Goal: Transaction & Acquisition: Purchase product/service

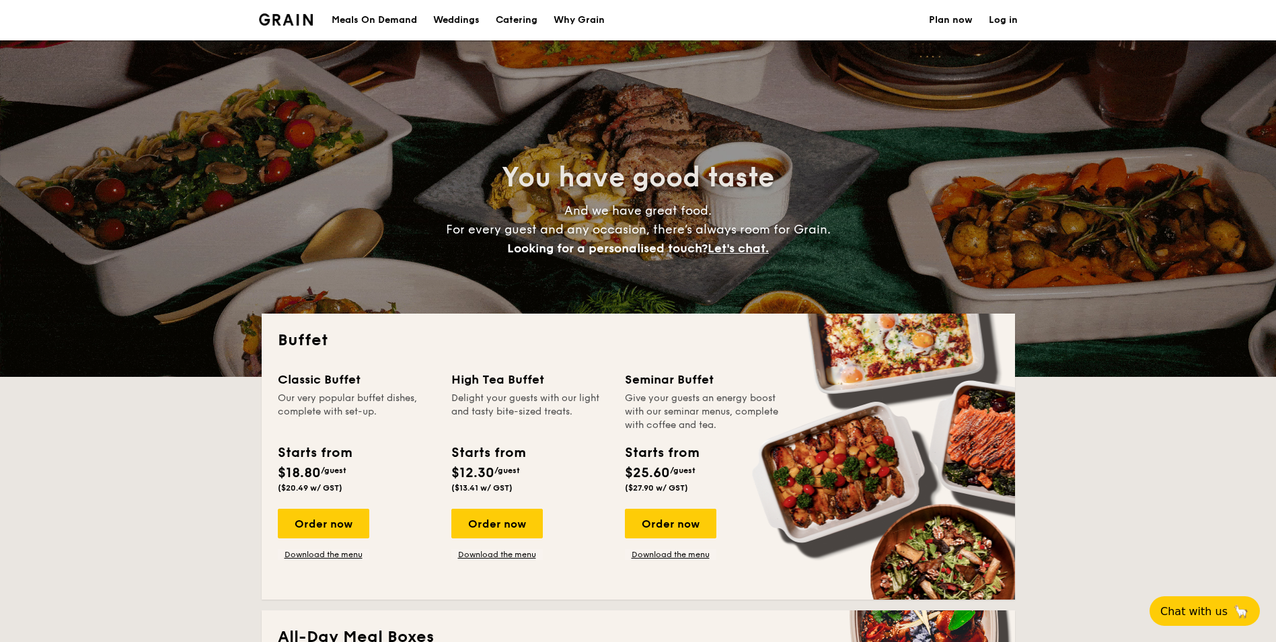
select select
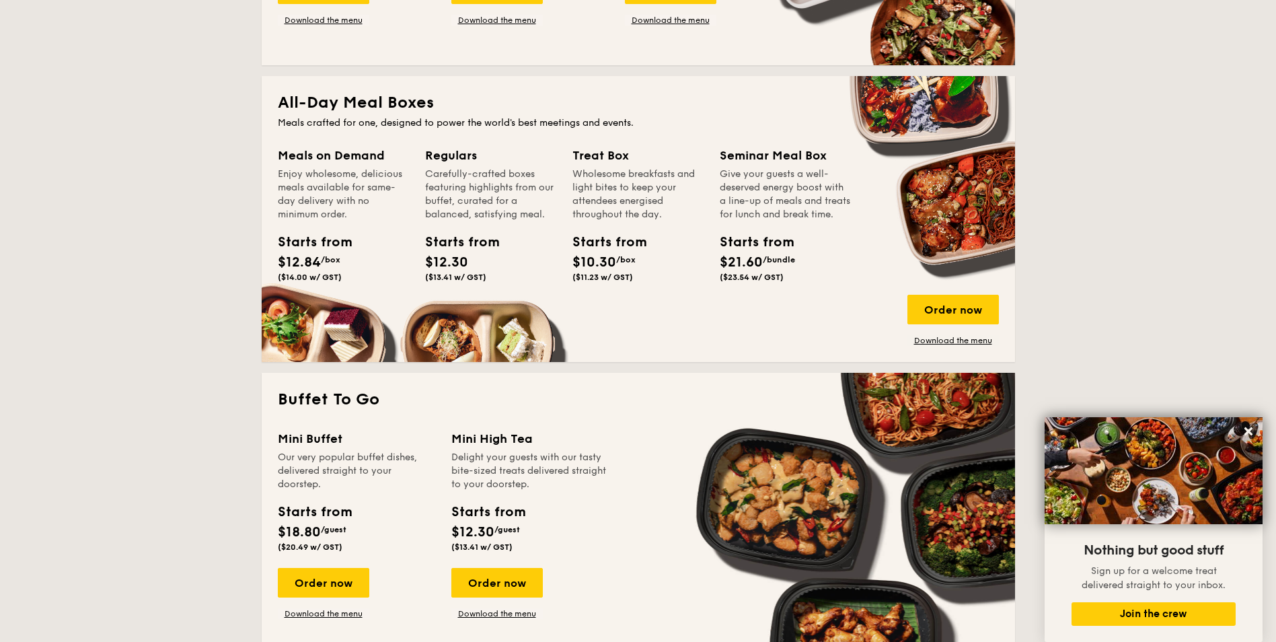
scroll to position [538, 0]
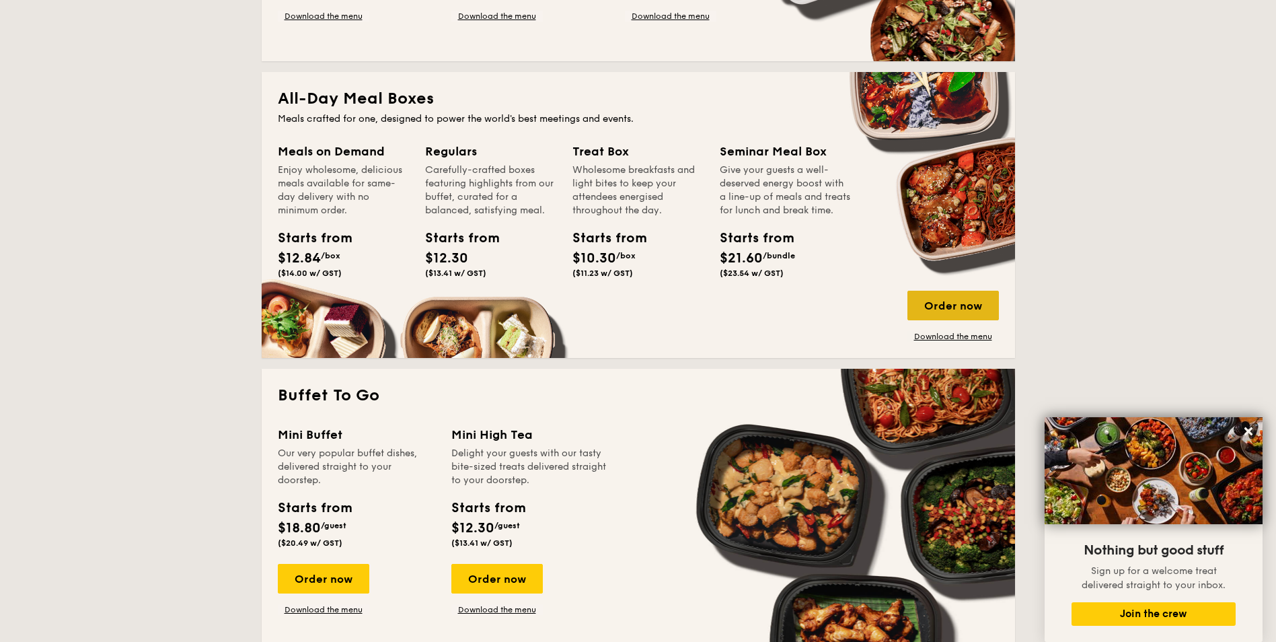
click at [971, 309] on div "Order now" at bounding box center [953, 306] width 91 height 30
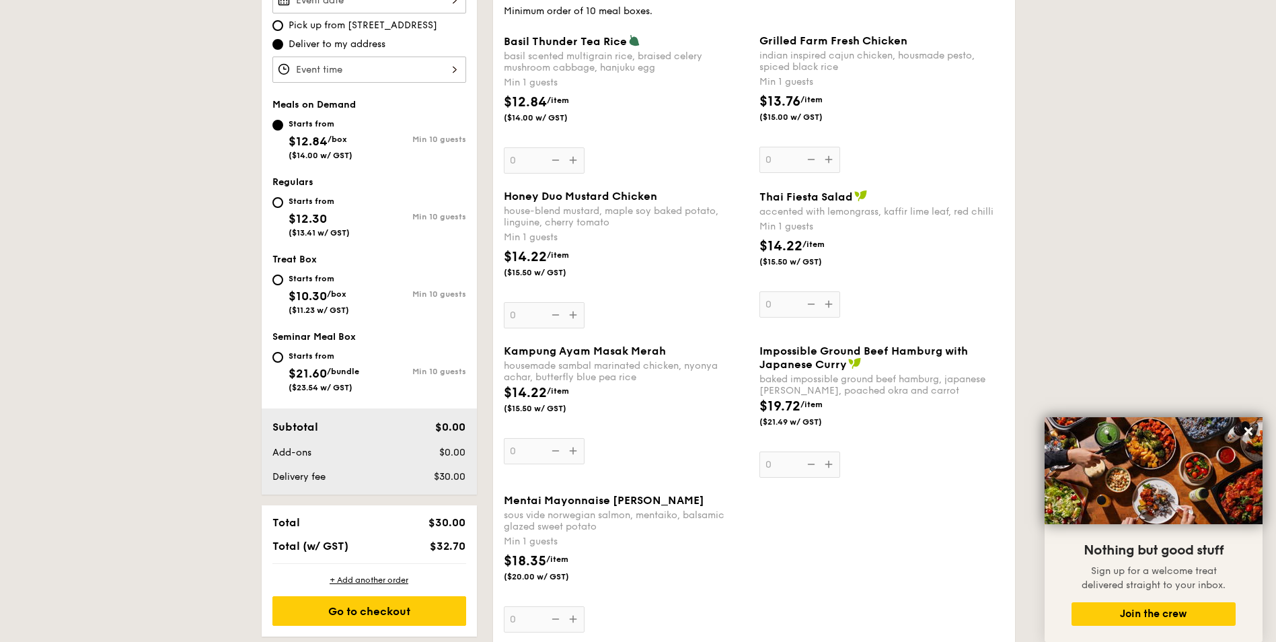
scroll to position [404, 0]
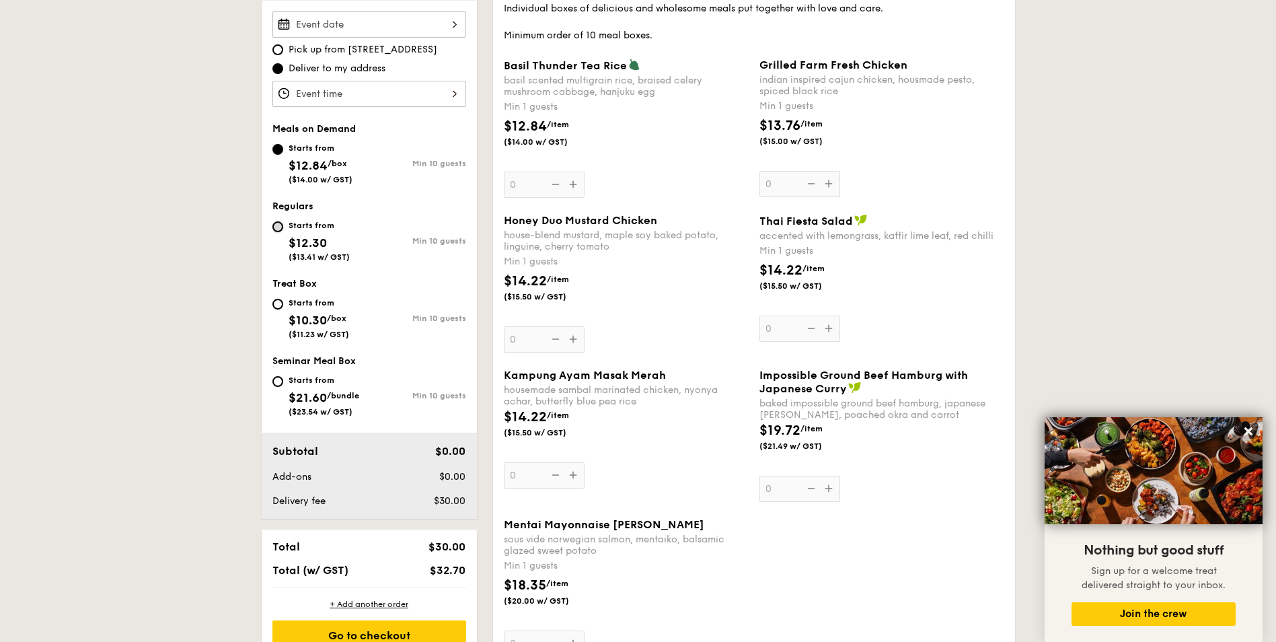
click at [282, 227] on input "Starts from $12.30 ($13.41 w/ GST) Min 10 guests" at bounding box center [277, 226] width 11 height 11
radio input "true"
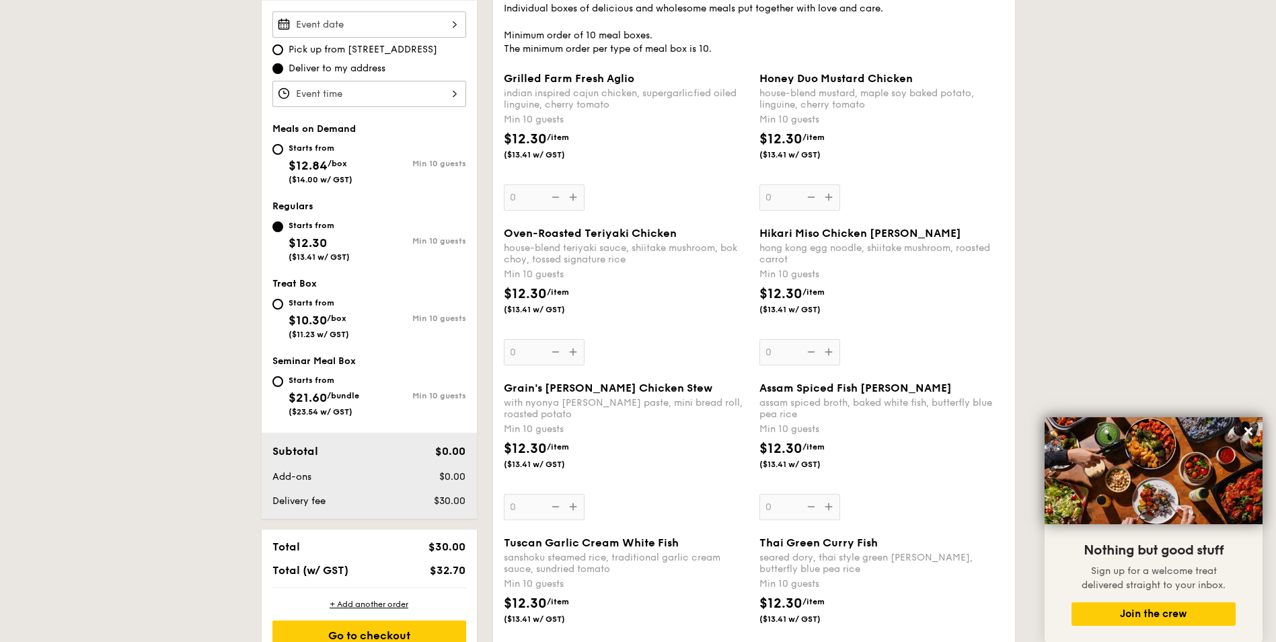
click at [284, 150] on div "Starts from $12.84 /box ($14.00 w/ GST)" at bounding box center [320, 162] width 97 height 44
click at [283, 150] on input "Starts from $12.84 /box ($14.00 w/ GST) Min 10 guests" at bounding box center [277, 149] width 11 height 11
radio input "true"
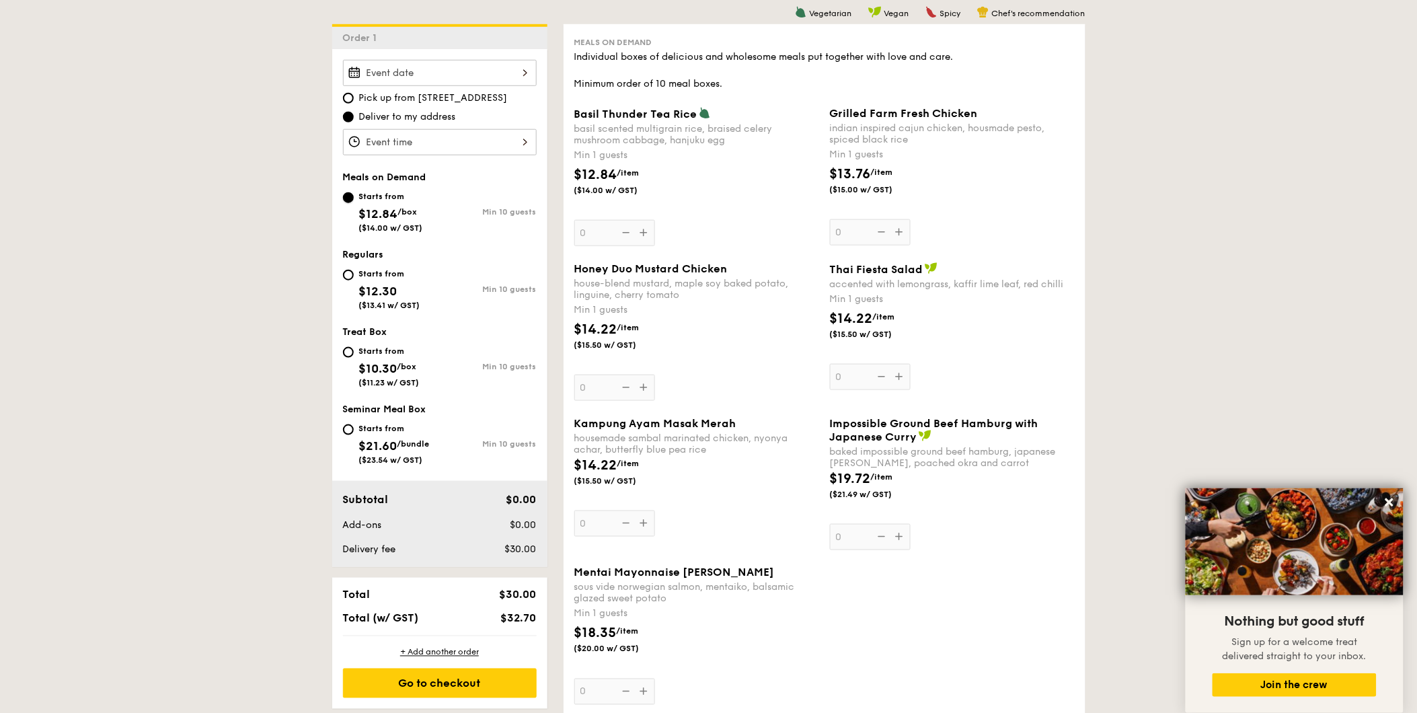
scroll to position [328, 0]
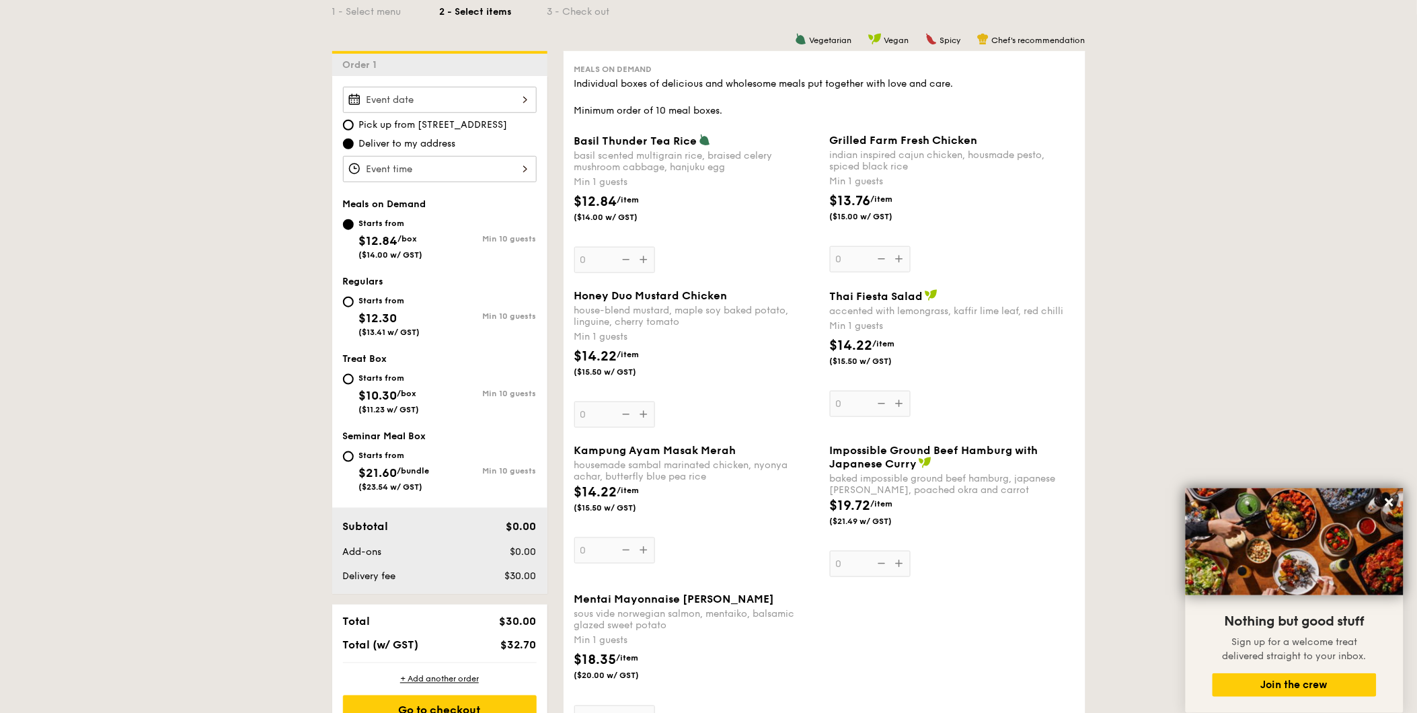
click at [353, 305] on input "Starts from $12.30 ($13.41 w/ GST) Min 10 guests" at bounding box center [348, 302] width 11 height 11
radio input "true"
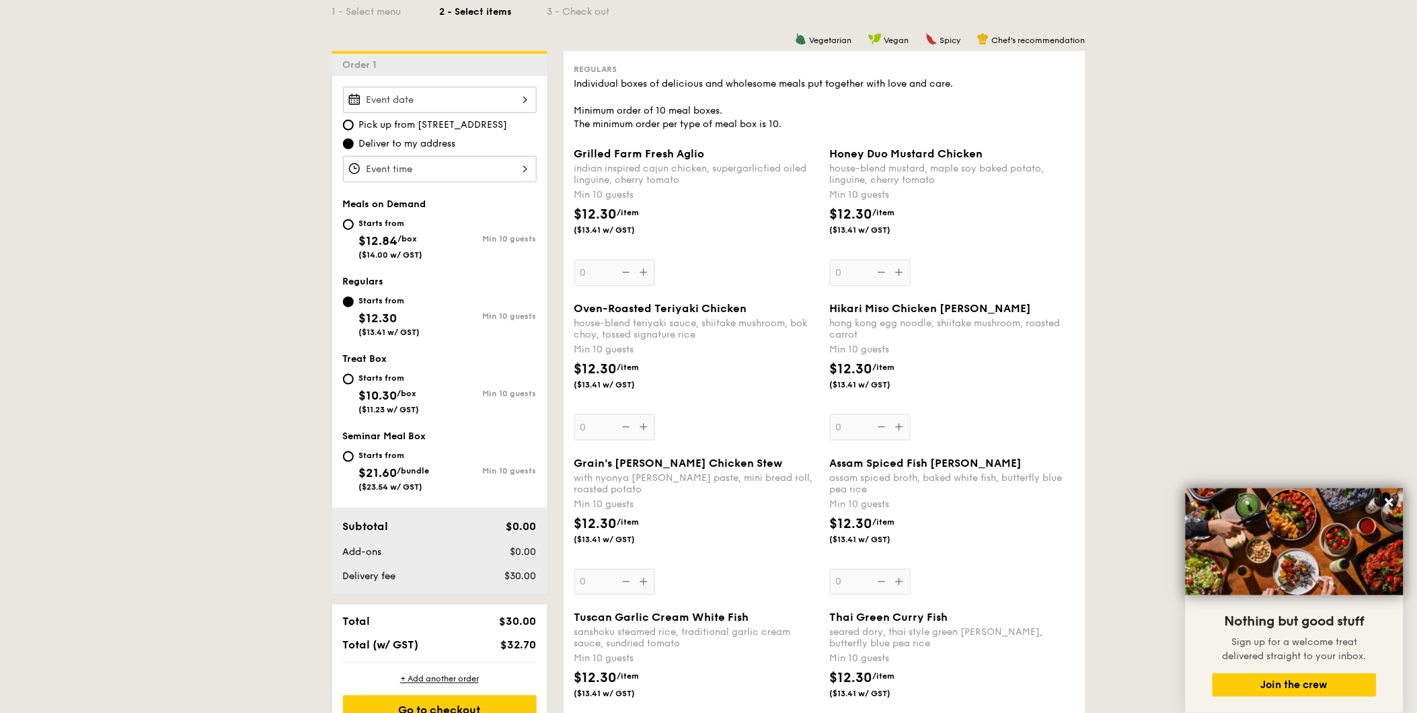
click at [357, 224] on div "Starts from $12.84 /box ($14.00 w/ GST)" at bounding box center [391, 237] width 97 height 44
click at [354, 224] on input "Starts from $12.84 /box ($14.00 w/ GST) Min 10 guests" at bounding box center [348, 224] width 11 height 11
radio input "true"
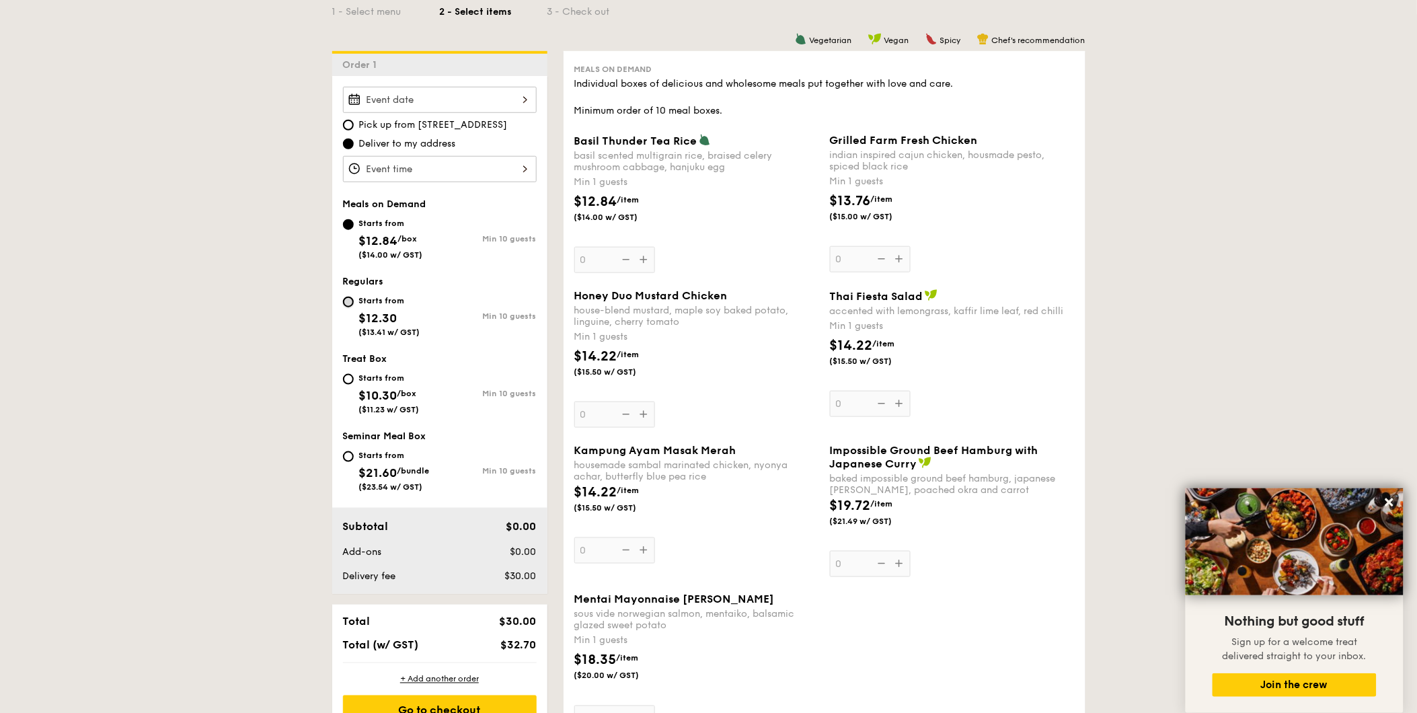
click at [345, 298] on input "Starts from $12.30 ($13.41 w/ GST) Min 10 guests" at bounding box center [348, 302] width 11 height 11
radio input "true"
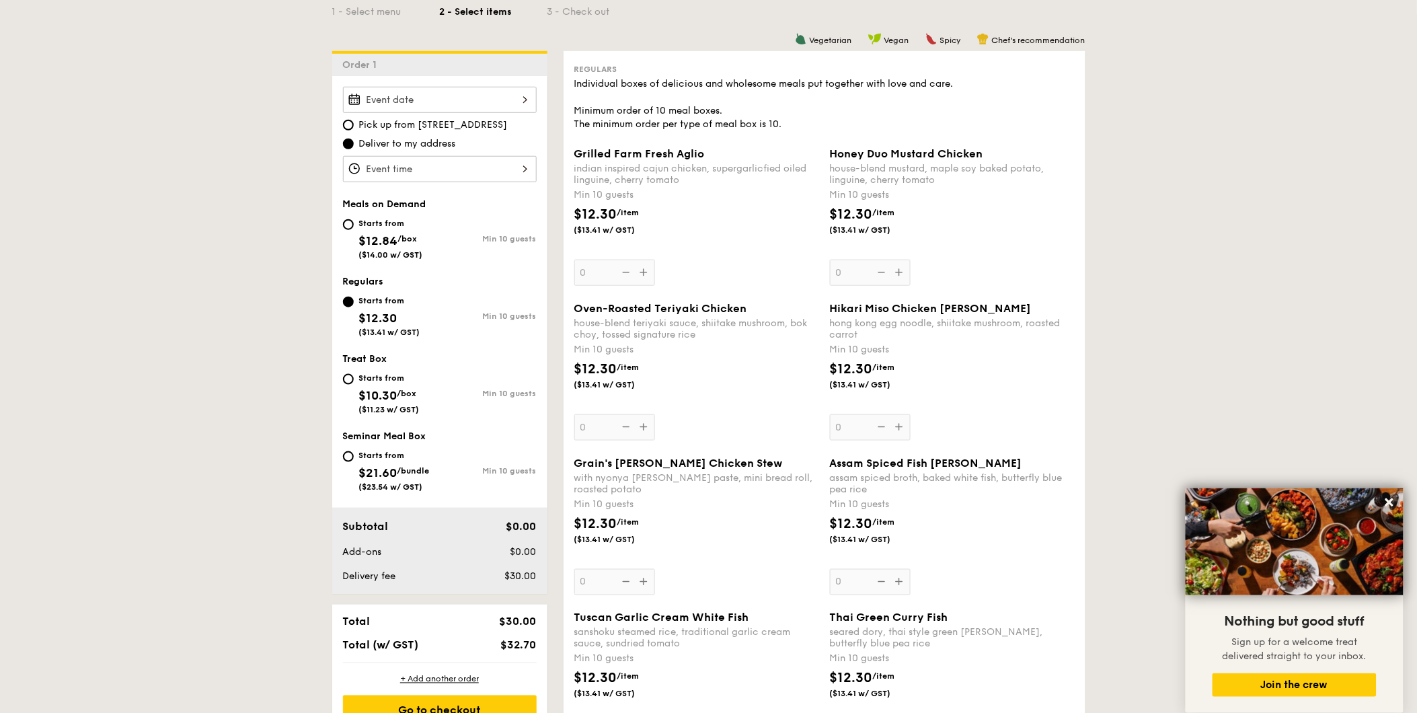
click at [360, 361] on span "Treat Box" at bounding box center [365, 358] width 44 height 11
click at [350, 383] on input "Starts from $10.30 /box ($11.23 w/ GST) Min 10 guests" at bounding box center [348, 379] width 11 height 11
radio input "true"
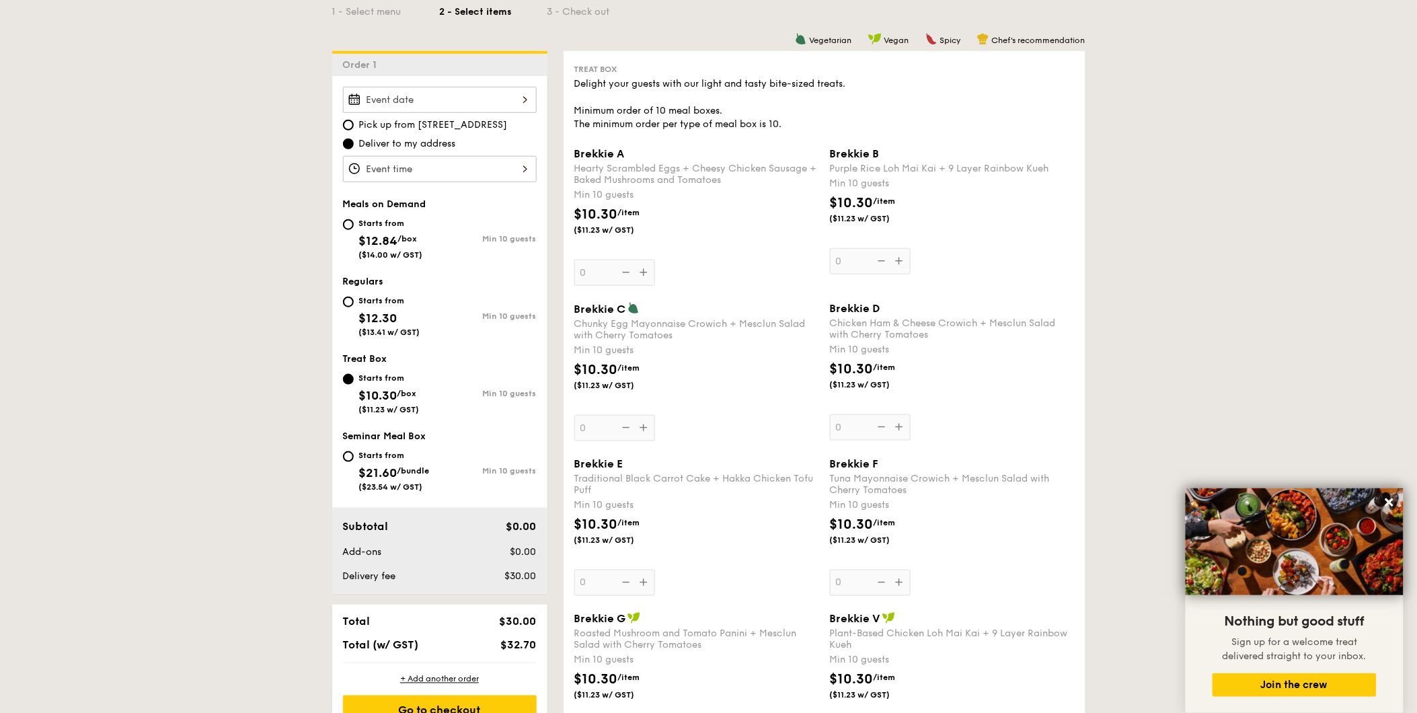
click at [343, 464] on div "Starts from $21.60 /bundle ($23.54 w/ GST)" at bounding box center [391, 469] width 97 height 44
click at [343, 462] on input "Starts from $21.60 /bundle ($23.54 w/ GST) Min 10 guests" at bounding box center [348, 456] width 11 height 11
radio input "true"
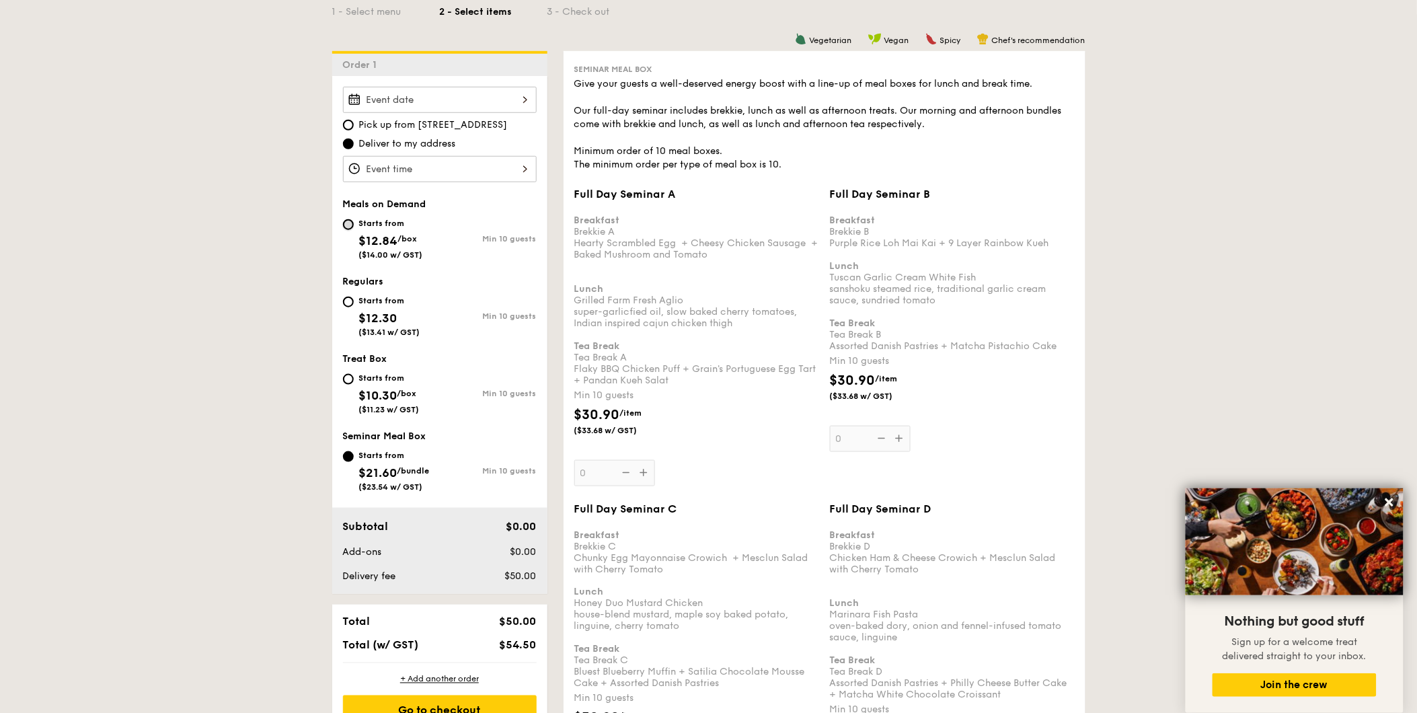
click at [348, 229] on input "Starts from $12.84 /box ($14.00 w/ GST) Min 10 guests" at bounding box center [348, 224] width 11 height 11
radio input "true"
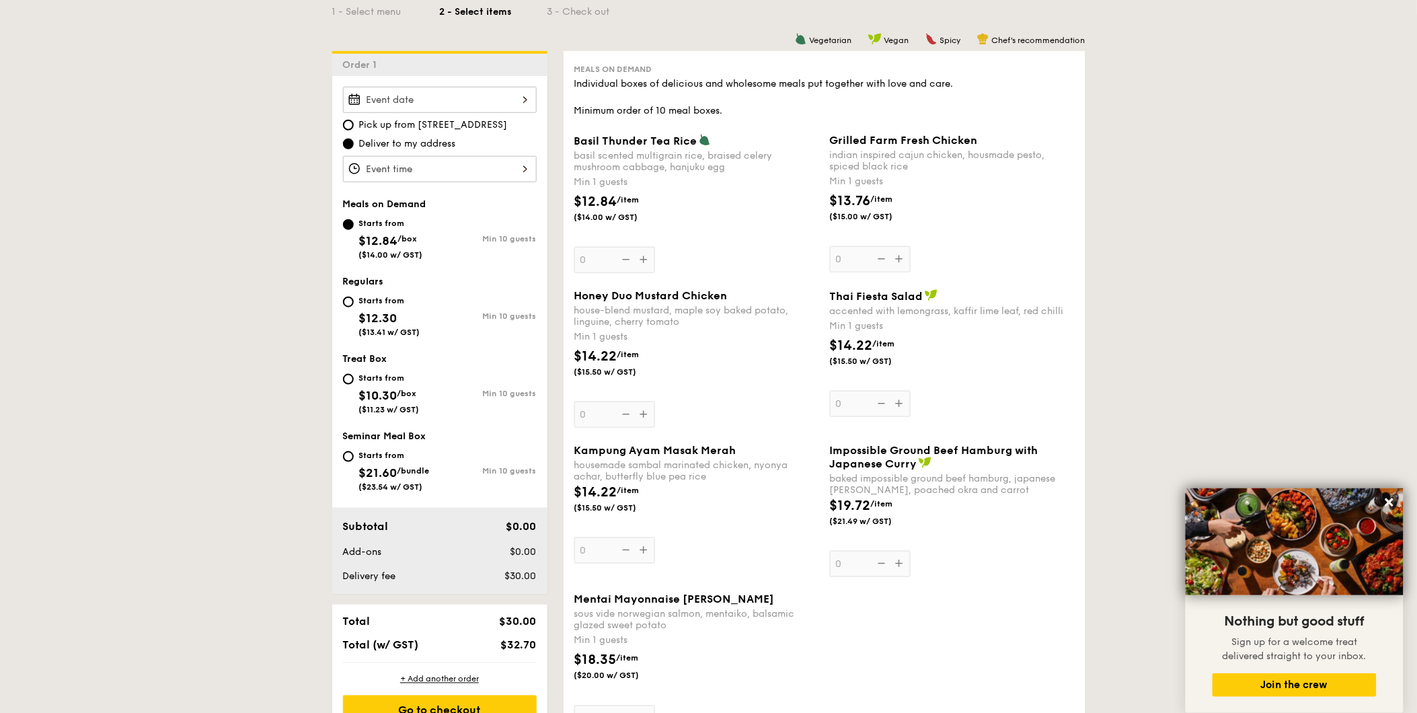
click at [355, 379] on div "Starts from $10.30 /box ($11.23 w/ GST)" at bounding box center [391, 392] width 97 height 44
click at [354, 379] on input "Starts from $10.30 /box ($11.23 w/ GST) Min 10 guests" at bounding box center [348, 379] width 11 height 11
radio input "true"
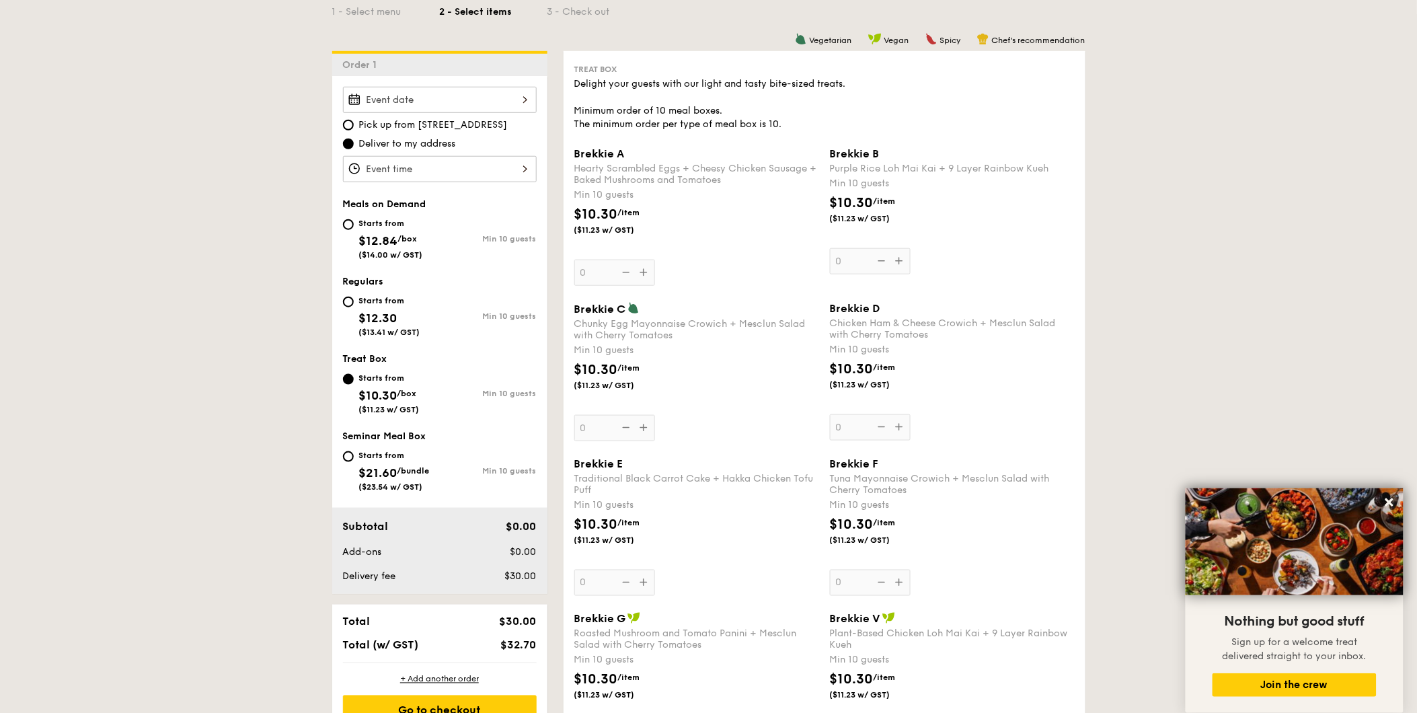
click at [362, 306] on div "Starts from" at bounding box center [389, 300] width 61 height 11
click at [354, 307] on input "Starts from $12.30 ($13.41 w/ GST) Min 10 guests" at bounding box center [348, 302] width 11 height 11
radio input "true"
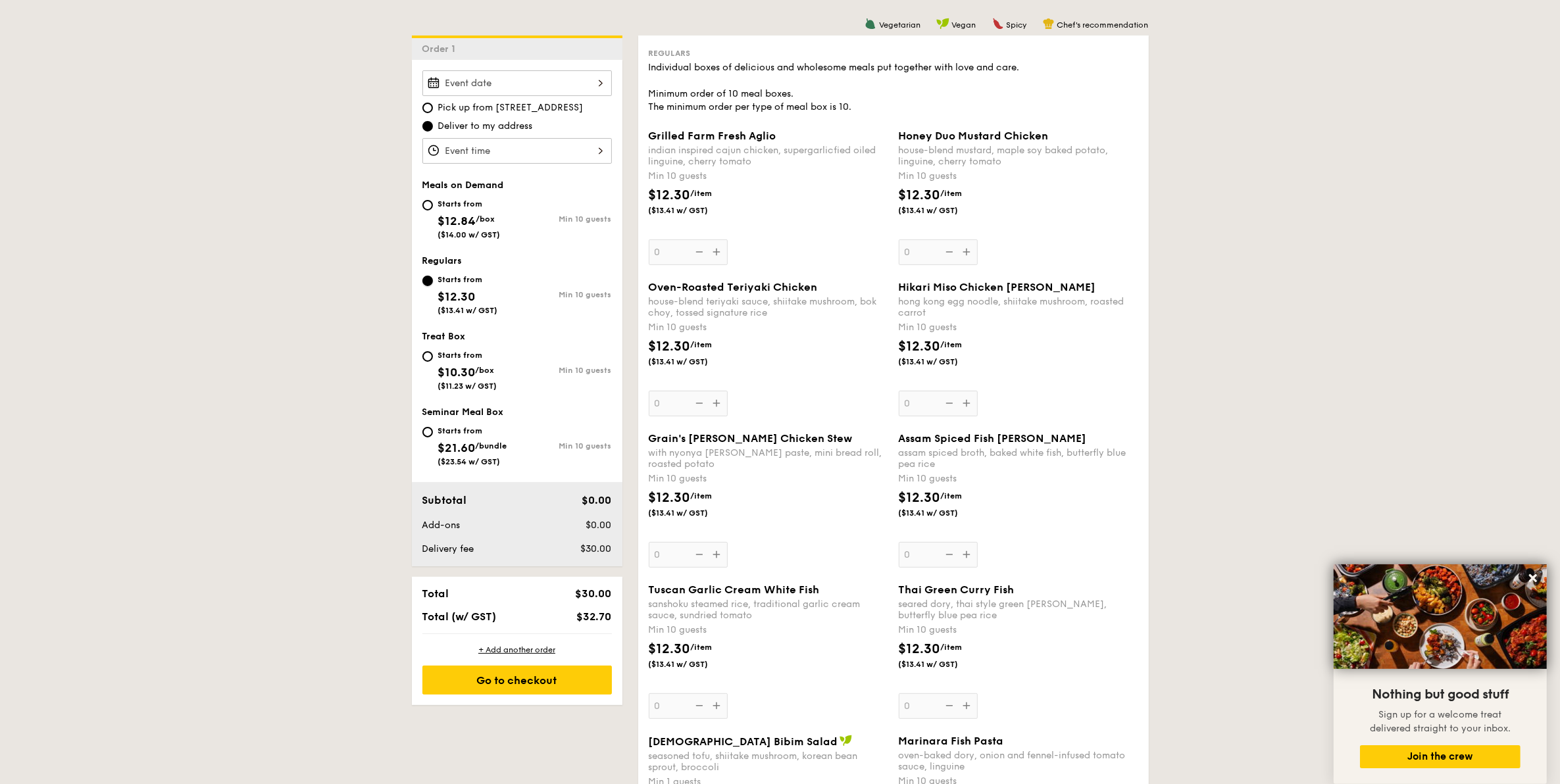
scroll to position [328, 0]
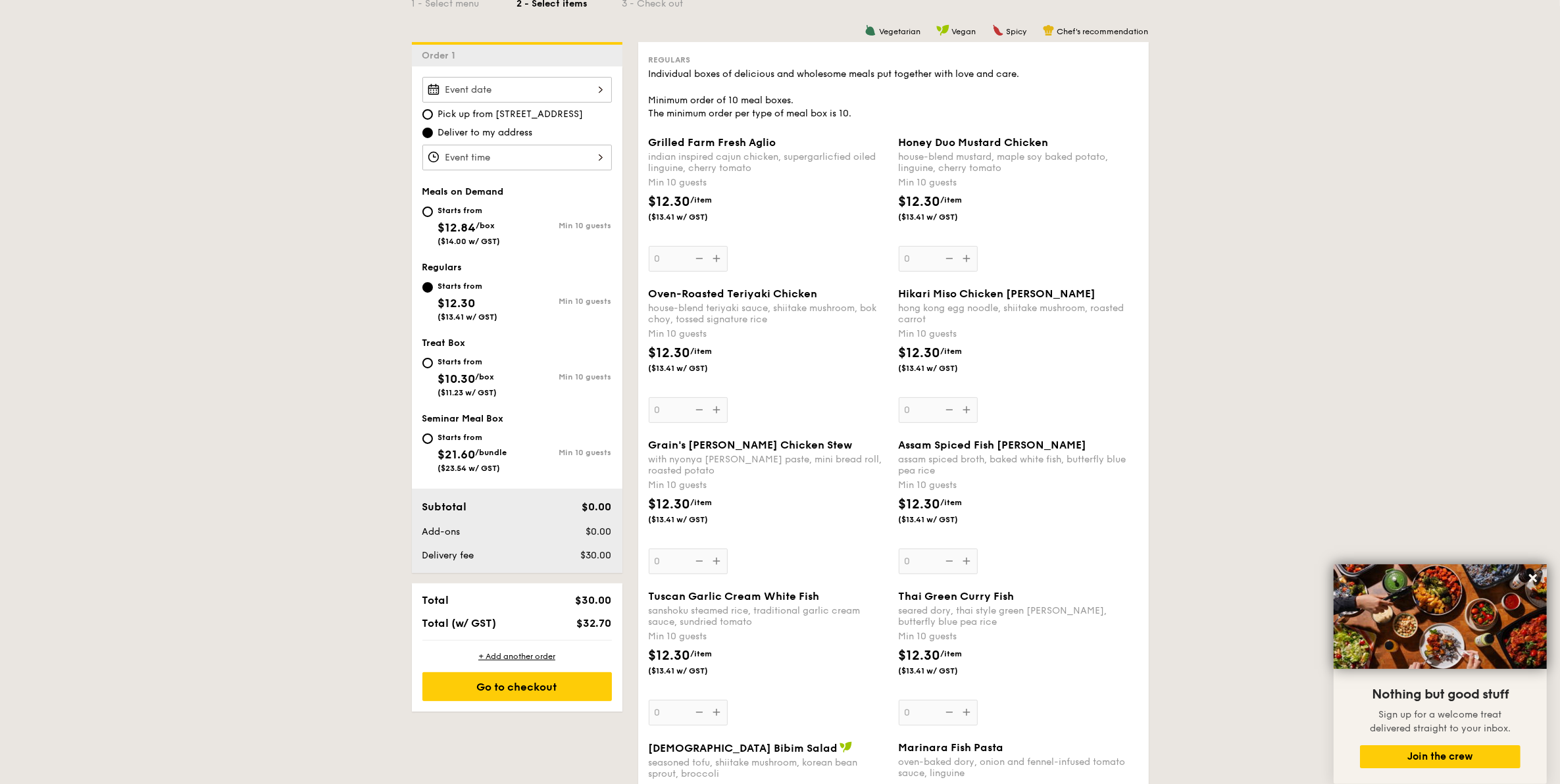
click at [442, 206] on div "Starts from" at bounding box center [469, 210] width 63 height 11
click at [433, 206] on input "Starts from $12.84 /box ($14.00 w/ GST) Min 10 guests" at bounding box center [427, 211] width 11 height 11
radio input "true"
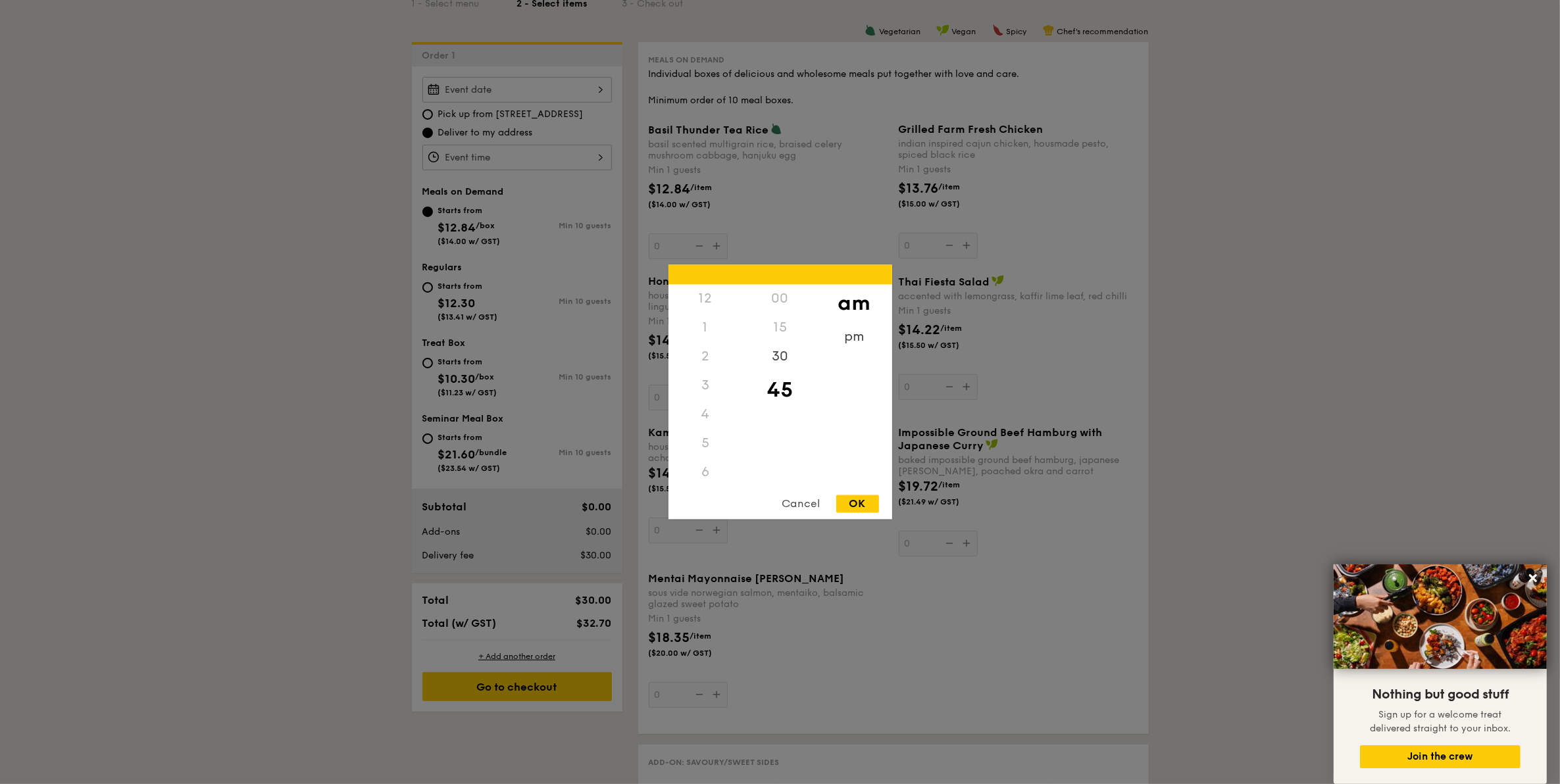
click at [506, 150] on div "12 1 2 3 4 5 6 7 8 9 10 11 00 15 30 45 am pm Cancel OK" at bounding box center [517, 157] width 190 height 25
drag, startPoint x: 702, startPoint y: 451, endPoint x: 715, endPoint y: 380, distance: 72.2
click at [715, 380] on div "12 1 2 3 4 5 6 7 8 9 10 11" at bounding box center [705, 384] width 74 height 200
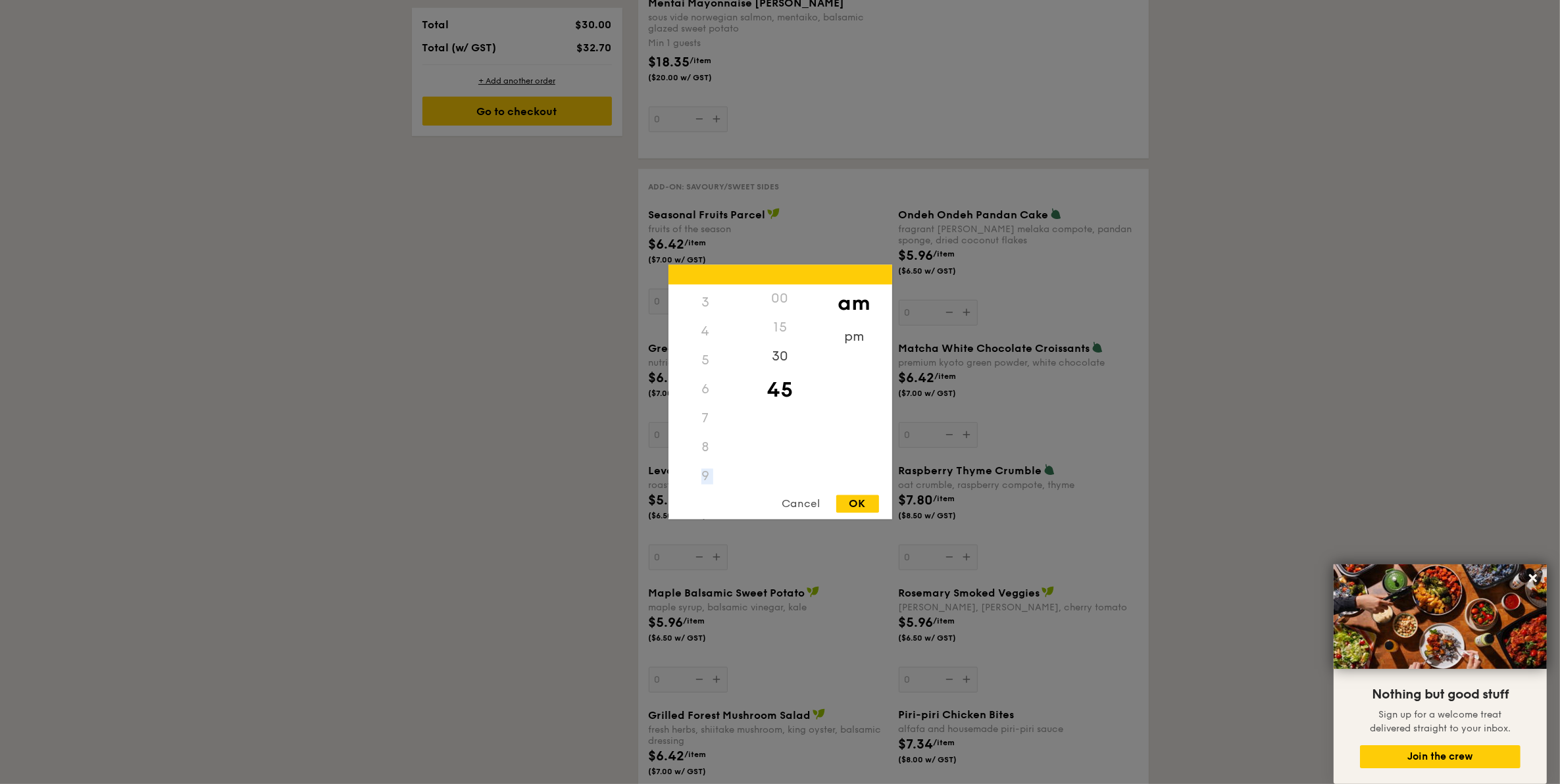
scroll to position [154, 0]
click at [513, 416] on div at bounding box center [780, 392] width 1560 height 784
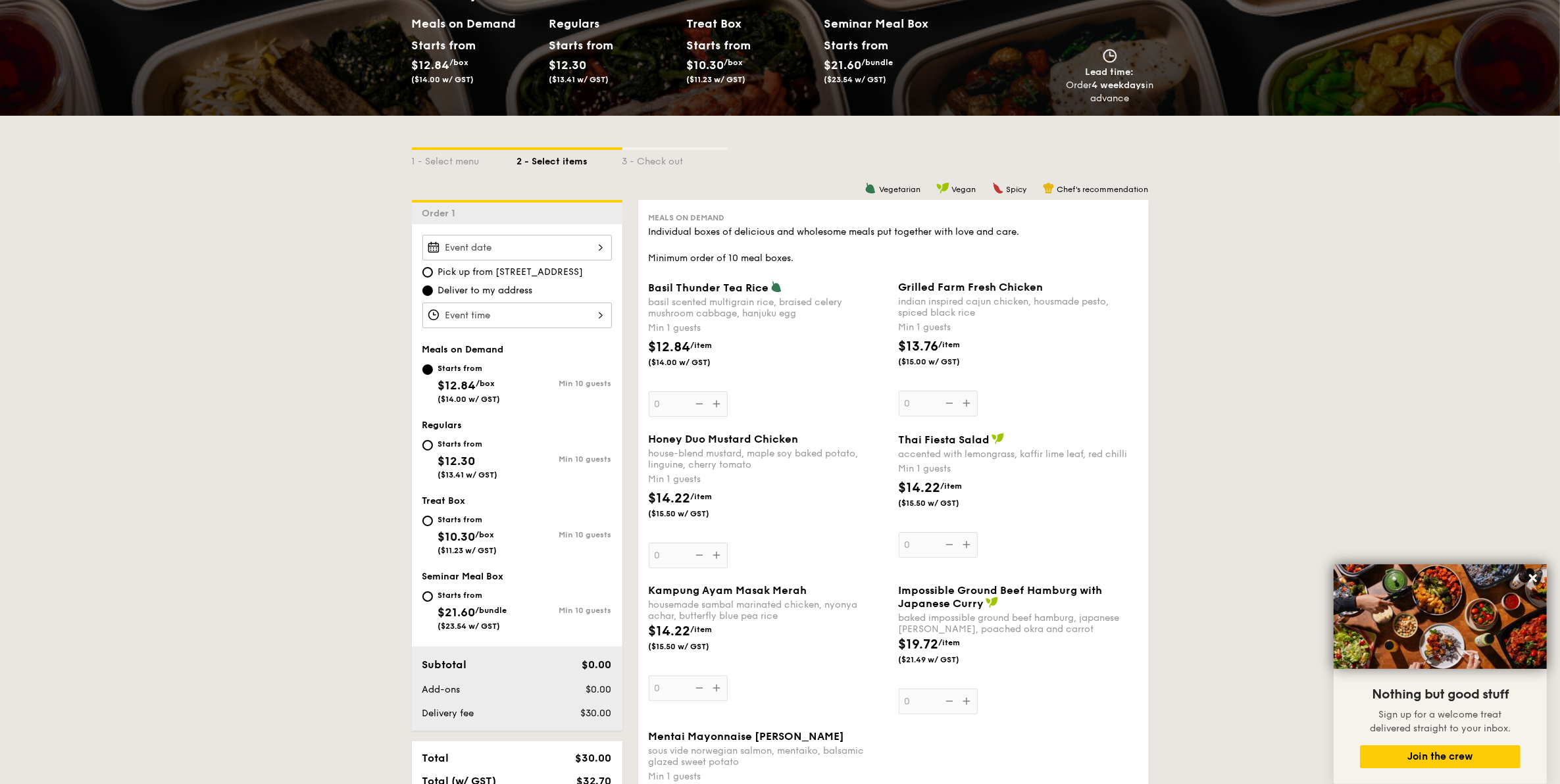
scroll to position [164, 0]
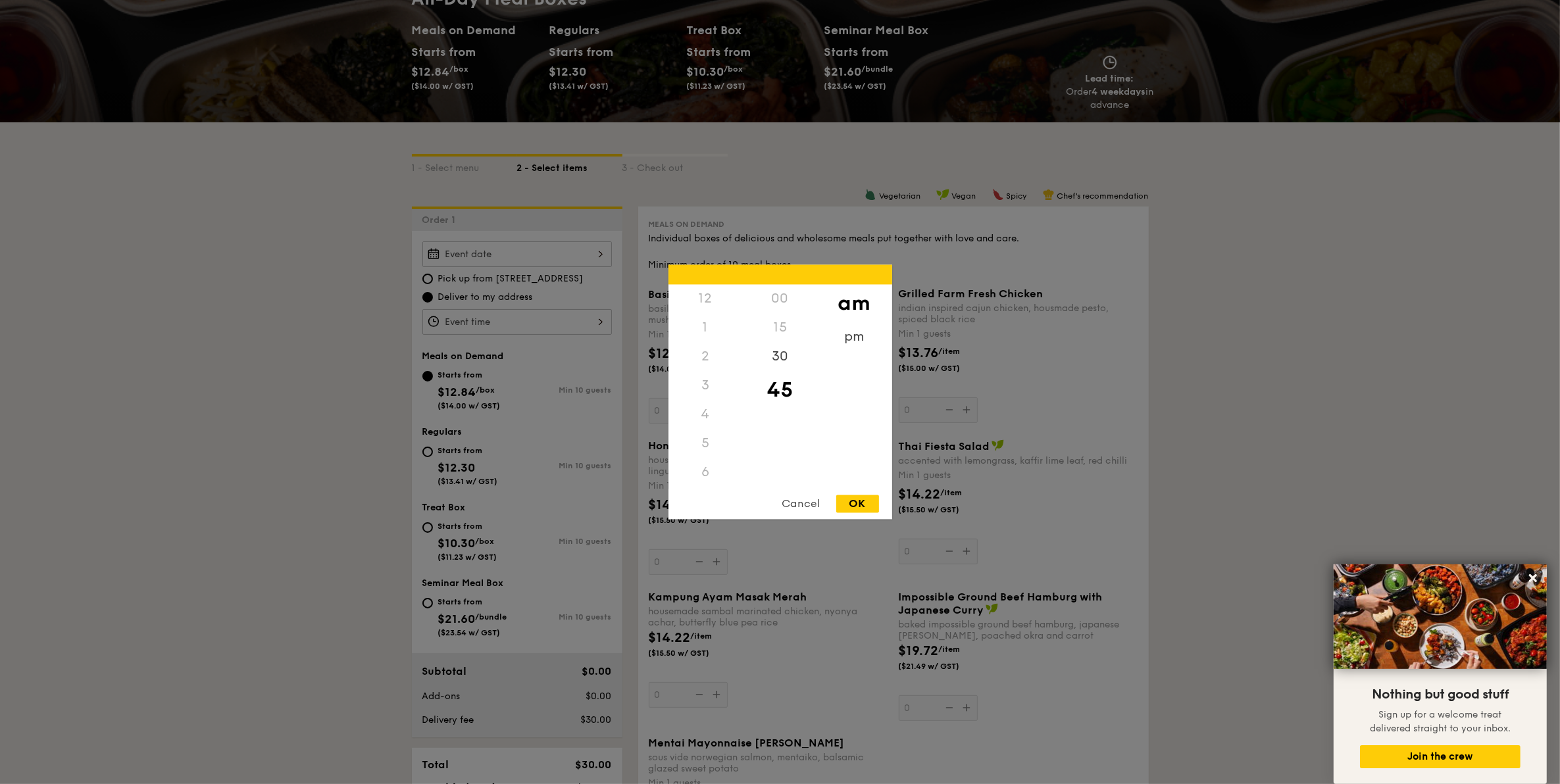
click at [507, 317] on div "12 1 2 3 4 5 6 7 8 9 10 11 00 15 30 45 am pm Cancel OK" at bounding box center [517, 322] width 190 height 25
click at [702, 477] on div "11" at bounding box center [705, 476] width 74 height 38
click at [321, 353] on div at bounding box center [780, 392] width 1560 height 784
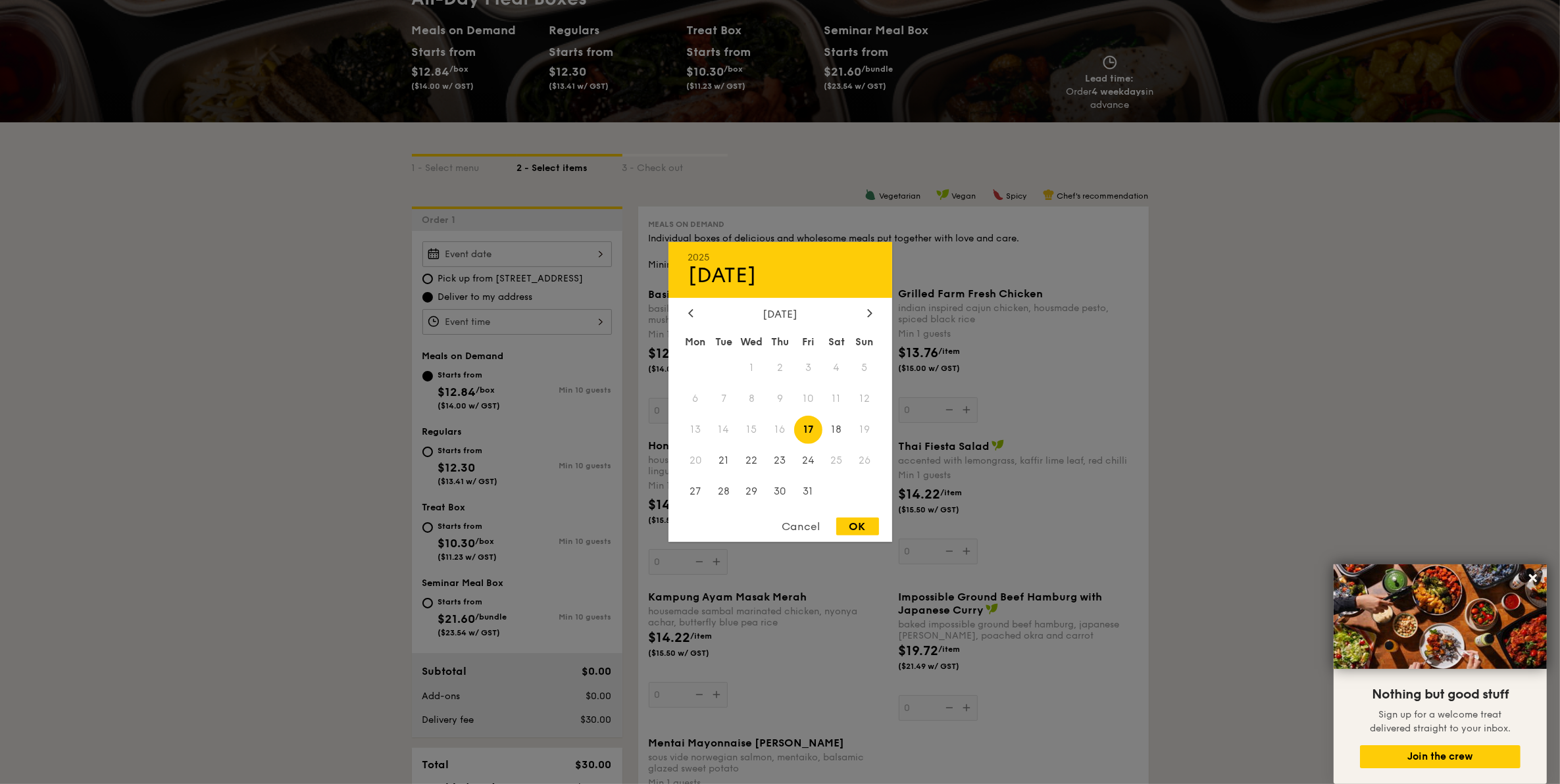
click at [508, 254] on div "2025 Oct [DATE] Tue Wed Thu Fri Sat Sun 1 2 3 4 5 6 7 8 9 10 11 12 13 14 15 16 …" at bounding box center [517, 254] width 190 height 25
click at [731, 490] on span "28" at bounding box center [723, 491] width 28 height 28
click at [854, 523] on div "OK" at bounding box center [858, 526] width 43 height 18
type input "[DATE]"
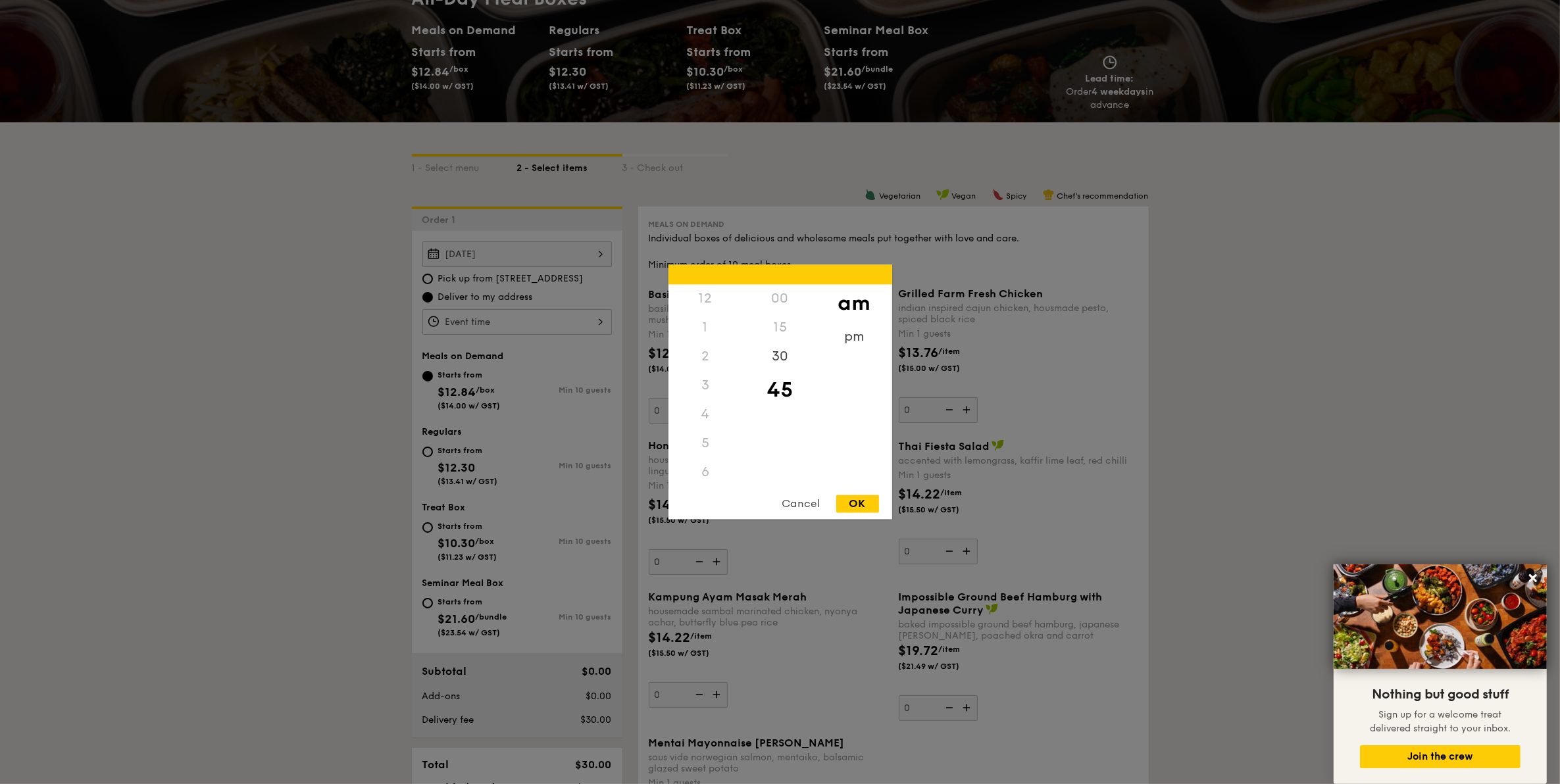
click at [552, 321] on div "12 1 2 3 4 5 6 7 8 9 10 11 00 15 30 45 am pm Cancel OK" at bounding box center [517, 322] width 190 height 25
click at [767, 363] on div "30" at bounding box center [780, 361] width 74 height 38
click at [847, 503] on div "OK" at bounding box center [858, 504] width 43 height 18
type input "10:30AM"
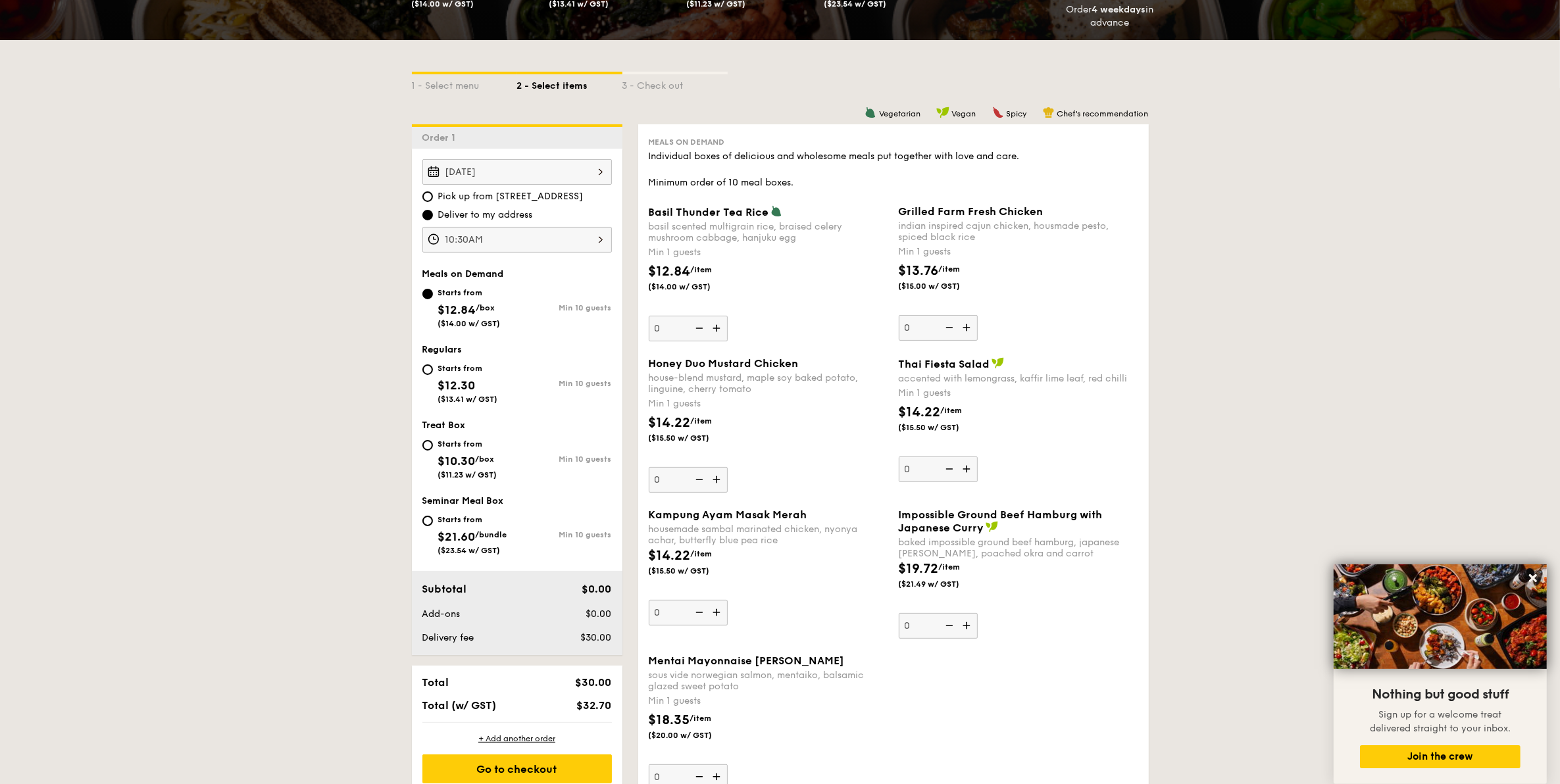
scroll to position [328, 0]
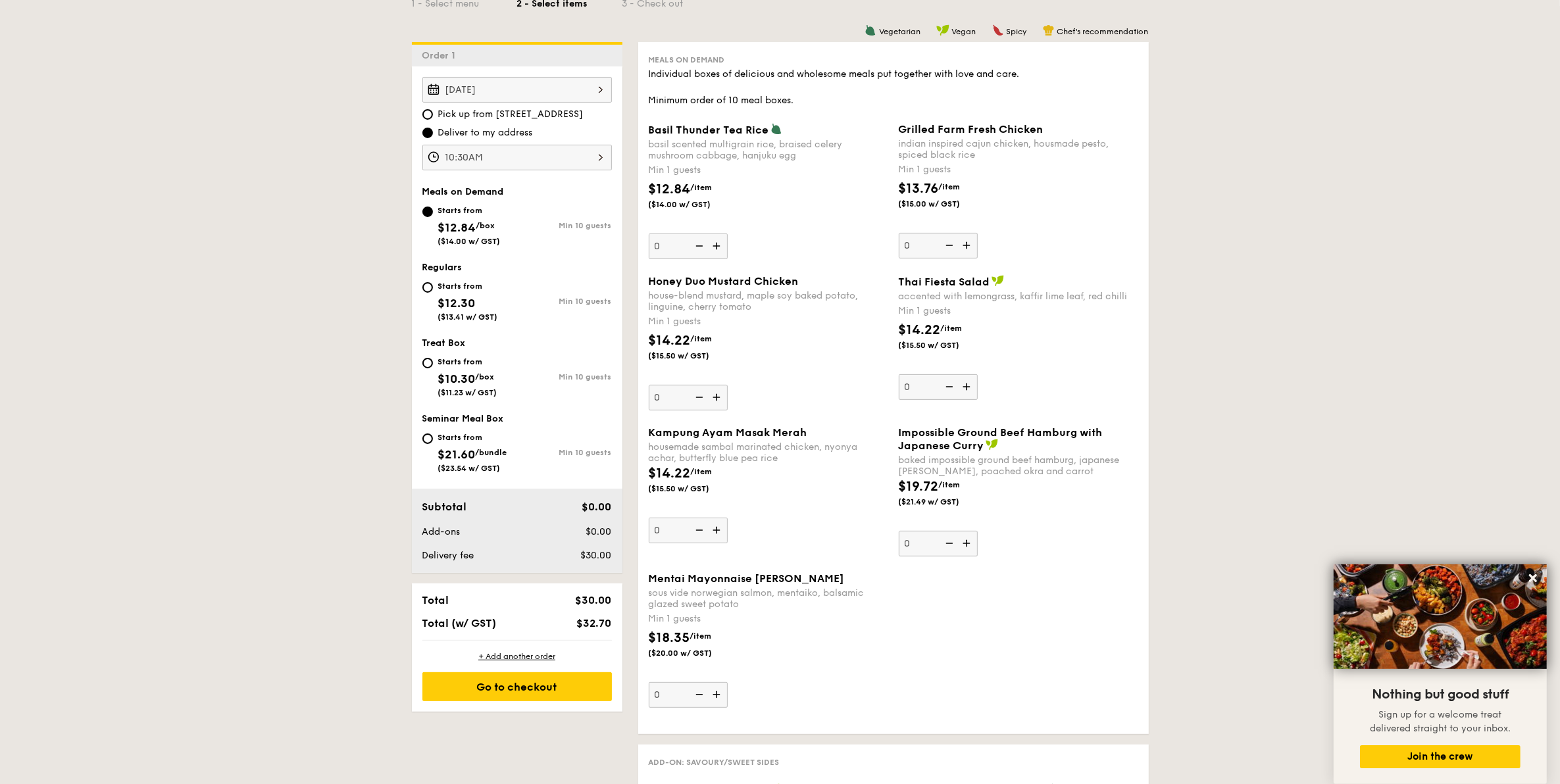
click at [423, 289] on input "Starts from $12.30 ($13.41 w/ GST) Min 10 guests" at bounding box center [427, 287] width 11 height 11
radio input "true"
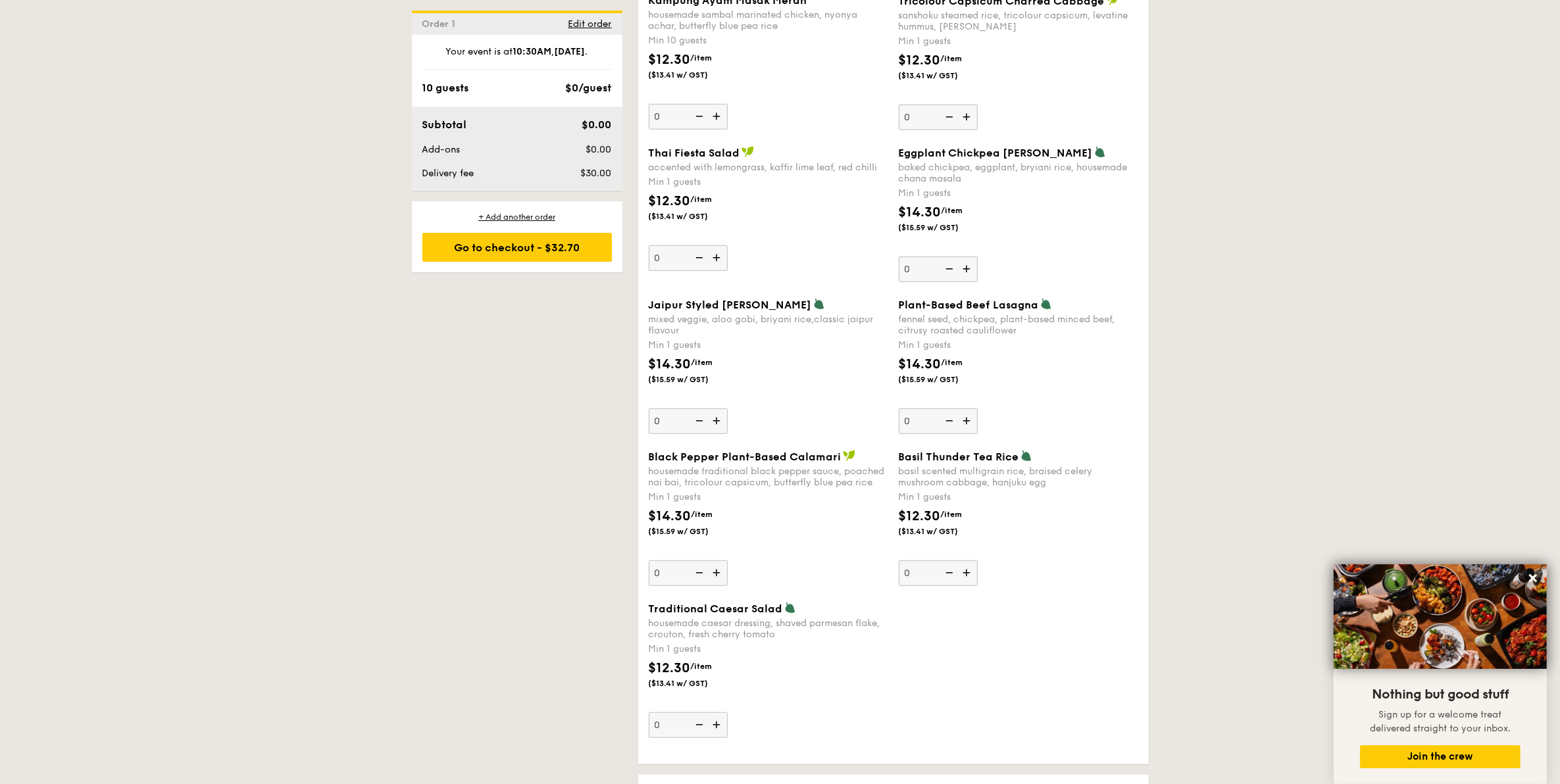
scroll to position [1233, 0]
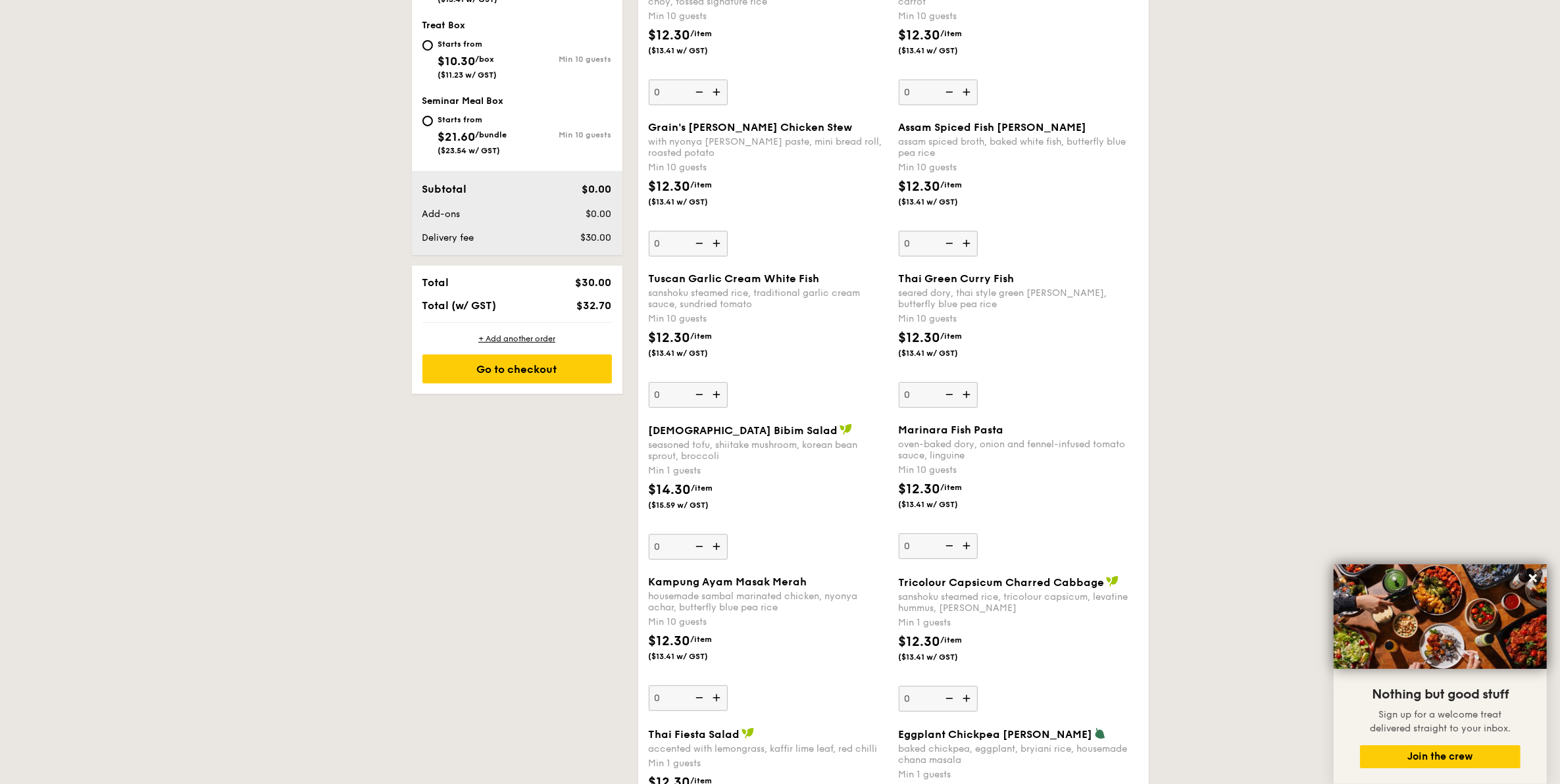
scroll to position [576, 0]
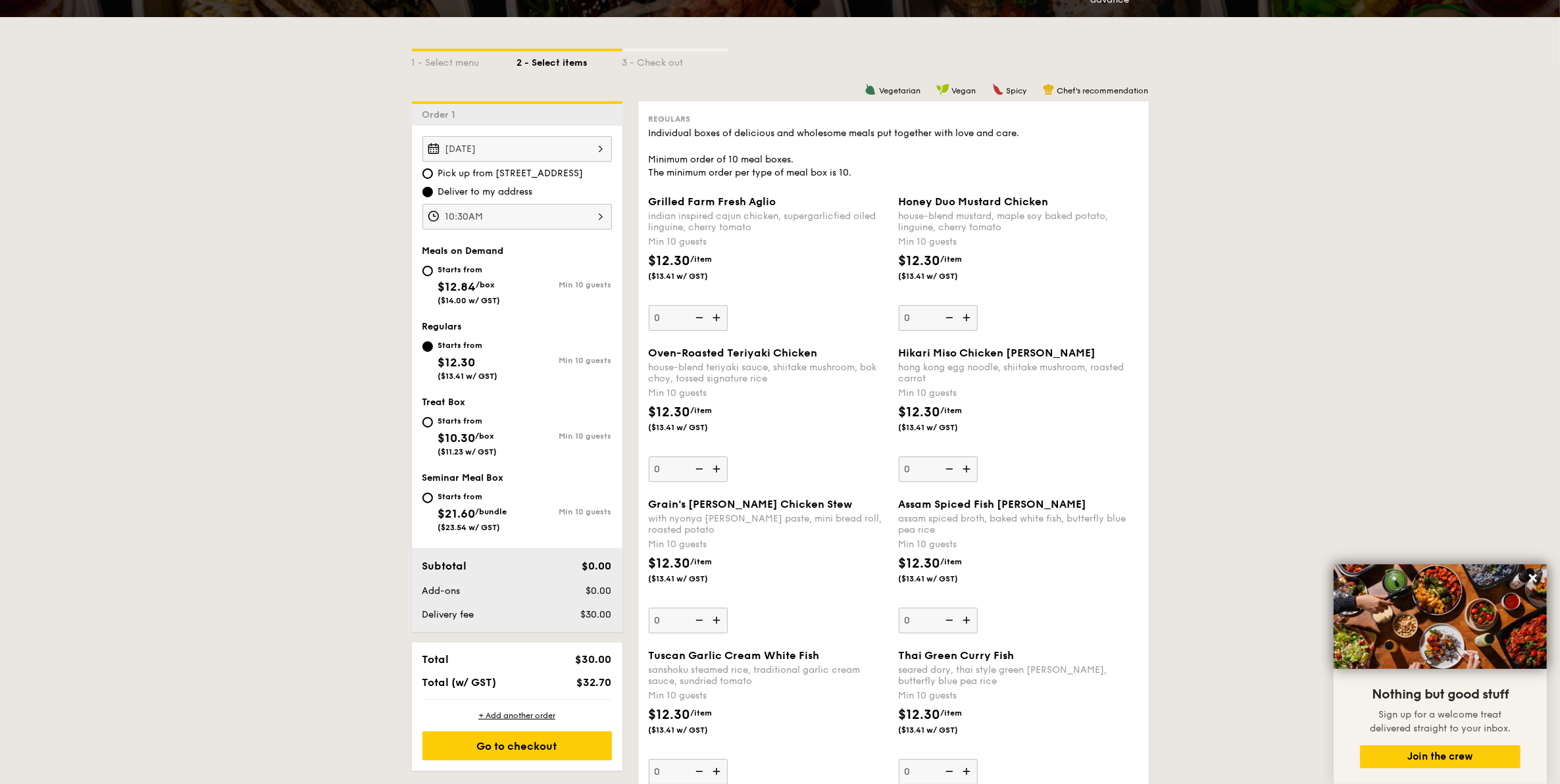
scroll to position [246, 0]
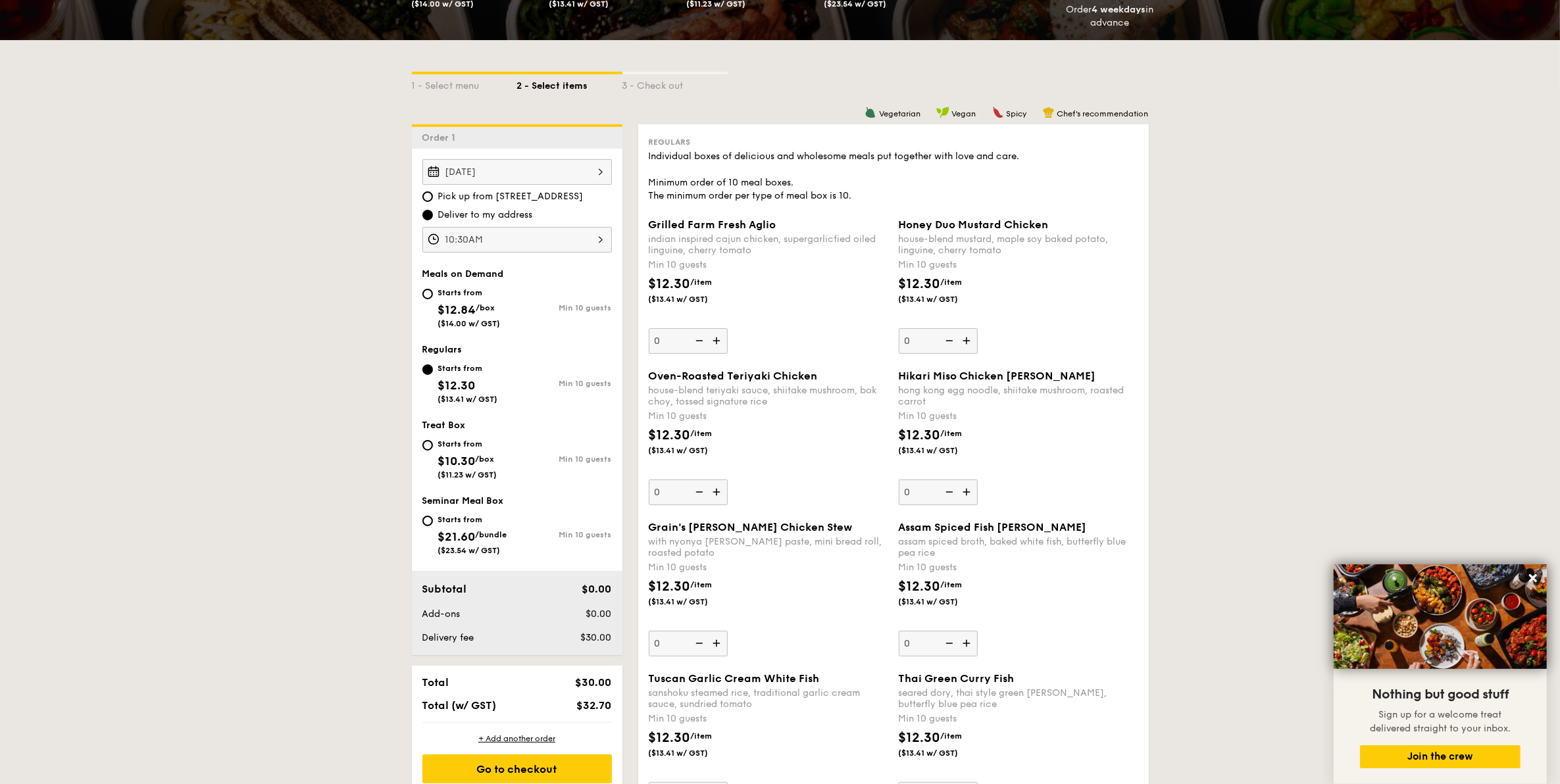
click at [452, 297] on div "Starts from $12.84 /box ($14.00 w/ GST)" at bounding box center [469, 306] width 63 height 43
click at [433, 297] on input "Starts from $12.84 /box ($14.00 w/ GST) Min 10 guests" at bounding box center [427, 293] width 11 height 11
radio input "true"
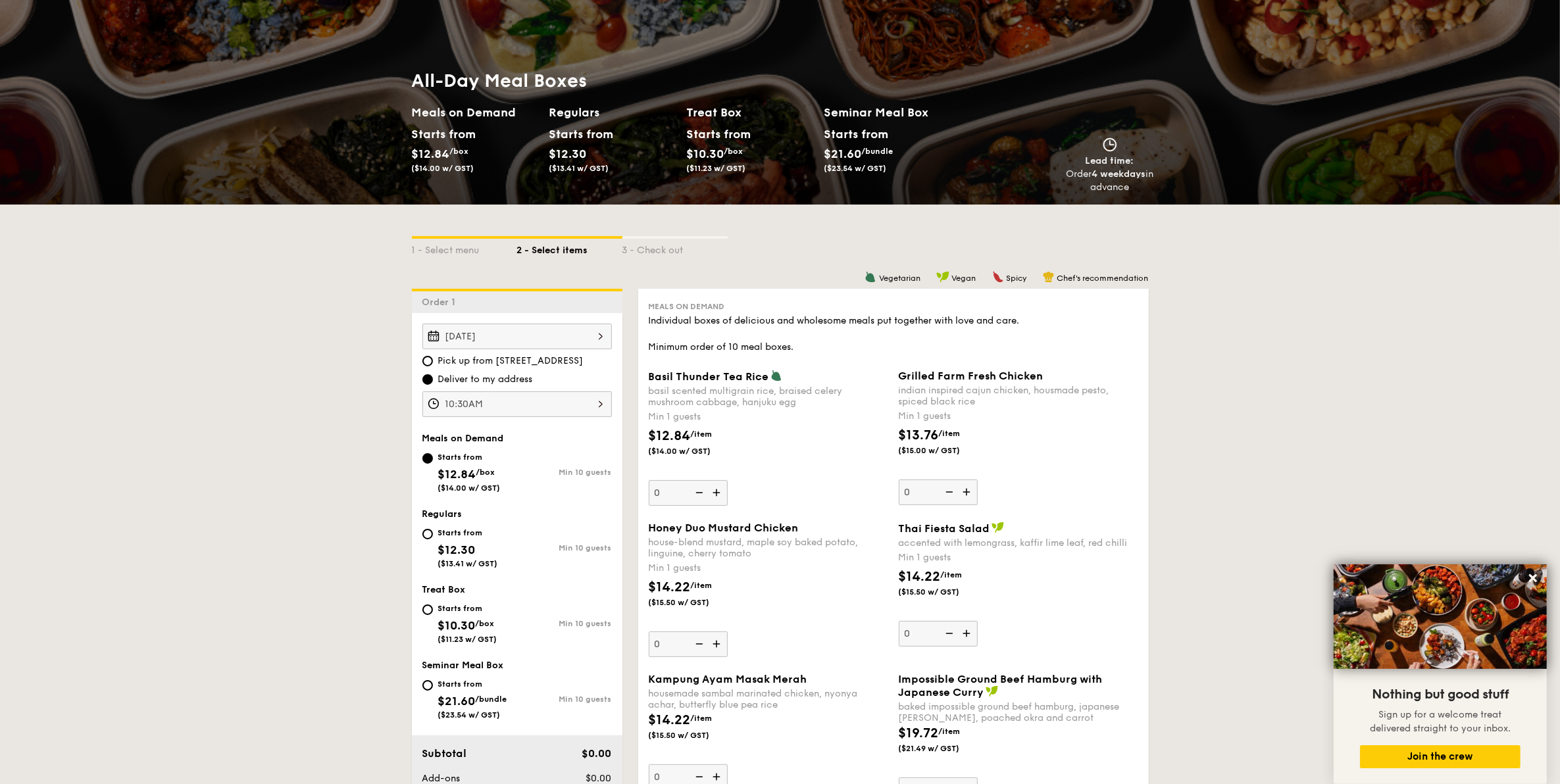
scroll to position [164, 0]
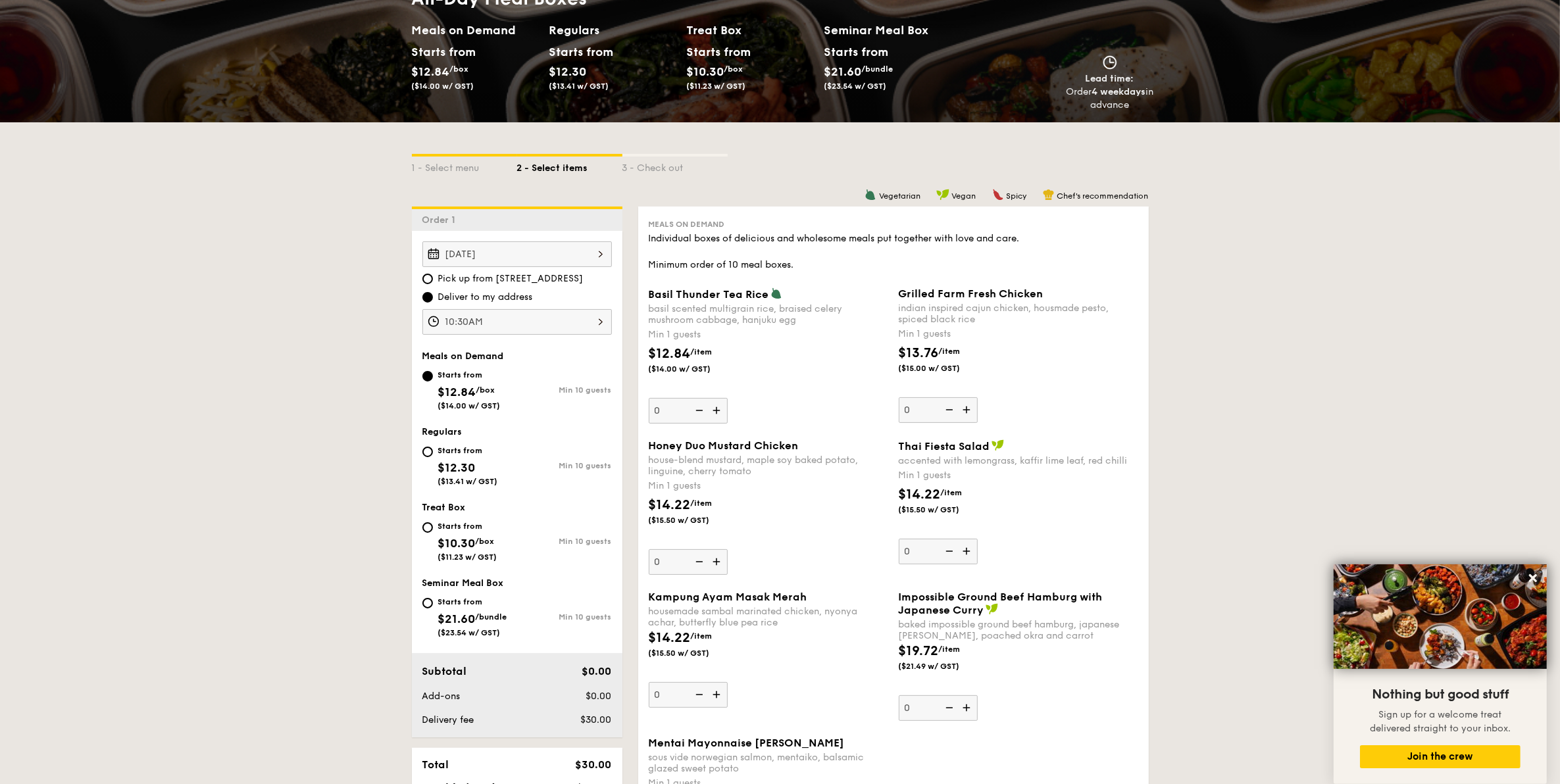
click at [442, 461] on span "$12.30" at bounding box center [457, 467] width 37 height 15
click at [433, 457] on input "Starts from $12.30 ($13.41 w/ GST) Min 10 guests" at bounding box center [427, 452] width 11 height 11
radio input "true"
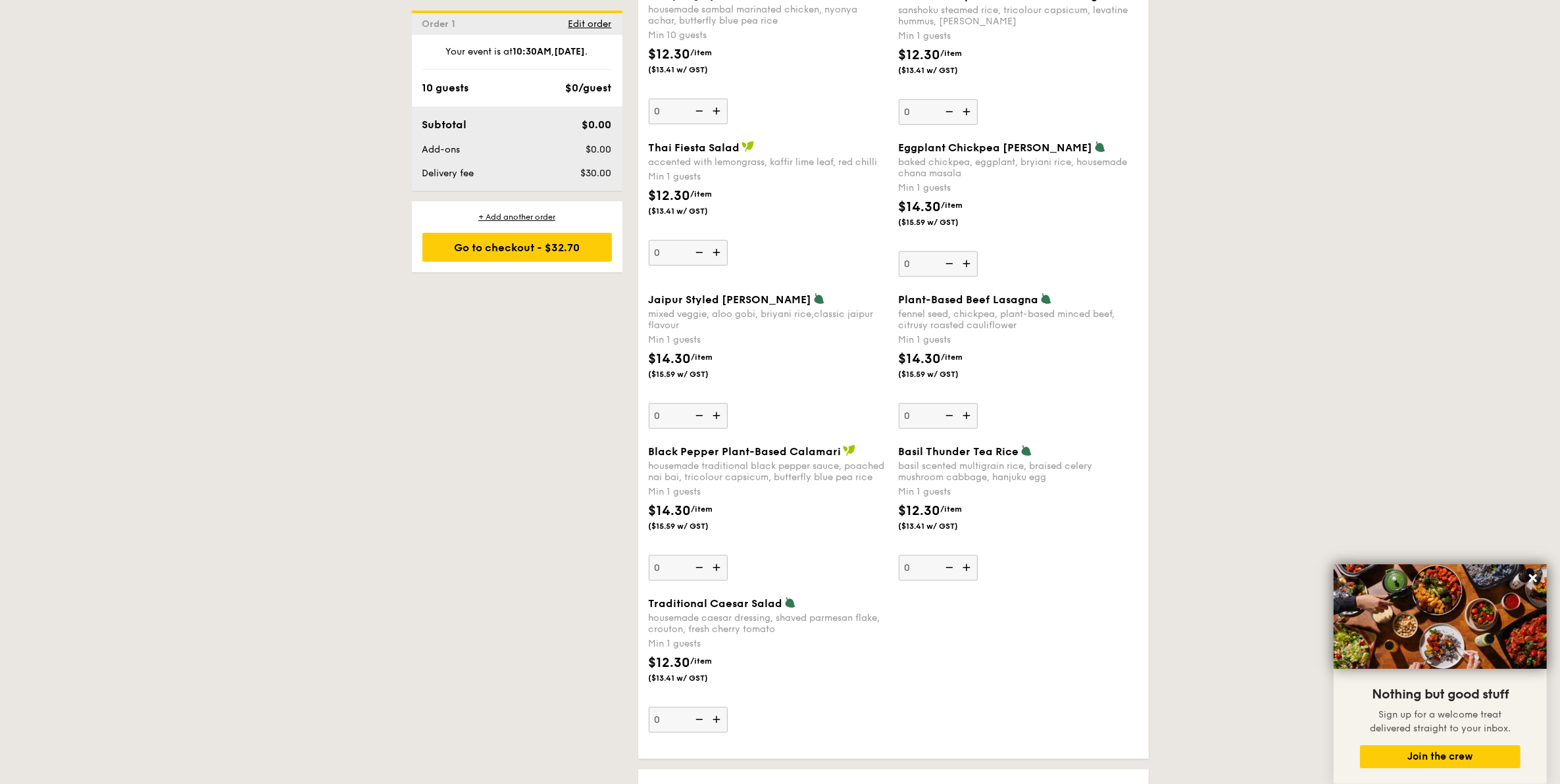
scroll to position [1151, 0]
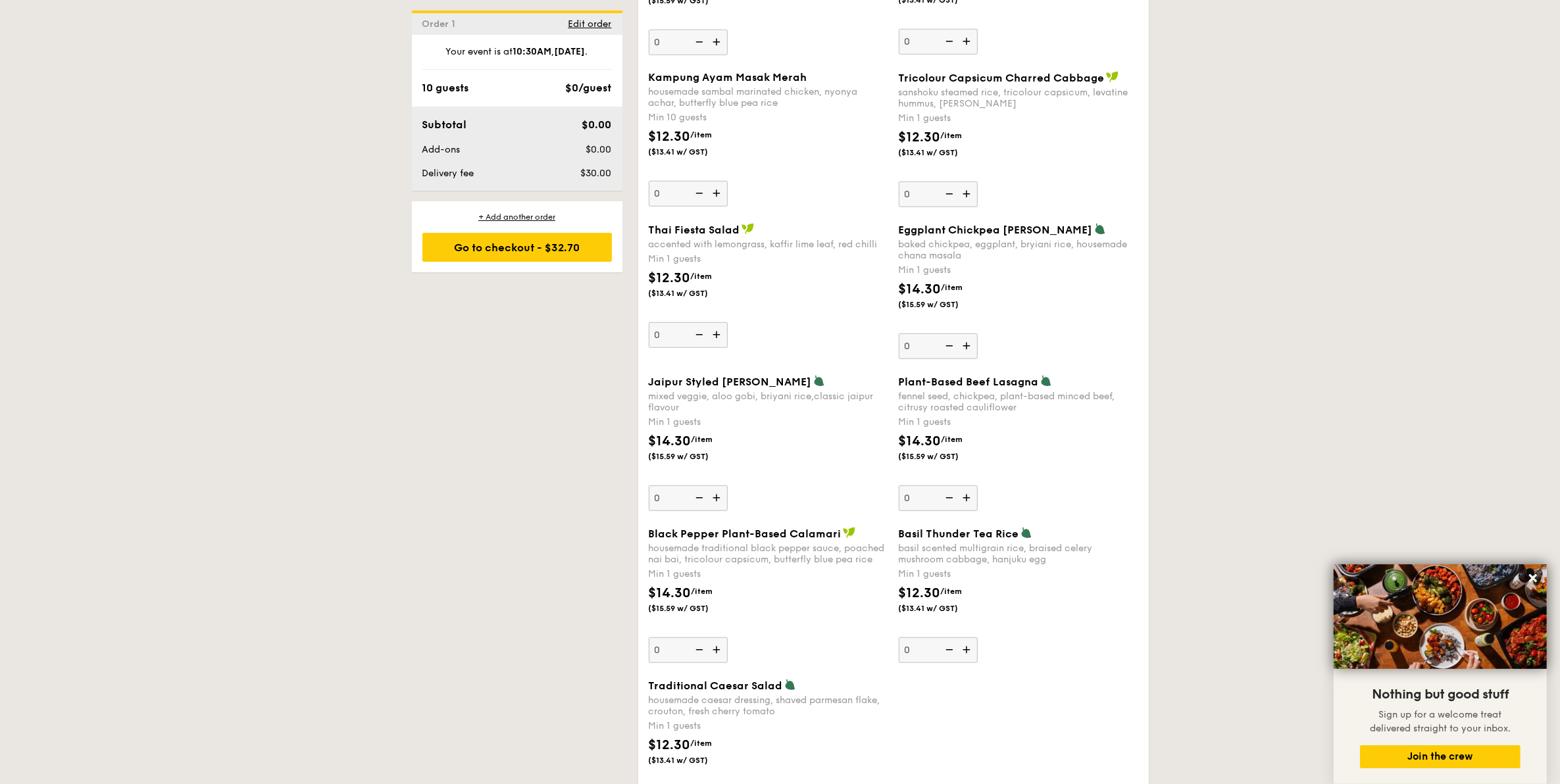
click at [704, 441] on div "$14.30 /item ($15.59 w/ GST)" at bounding box center [693, 446] width 100 height 30
click at [704, 485] on input "0" at bounding box center [688, 498] width 79 height 25
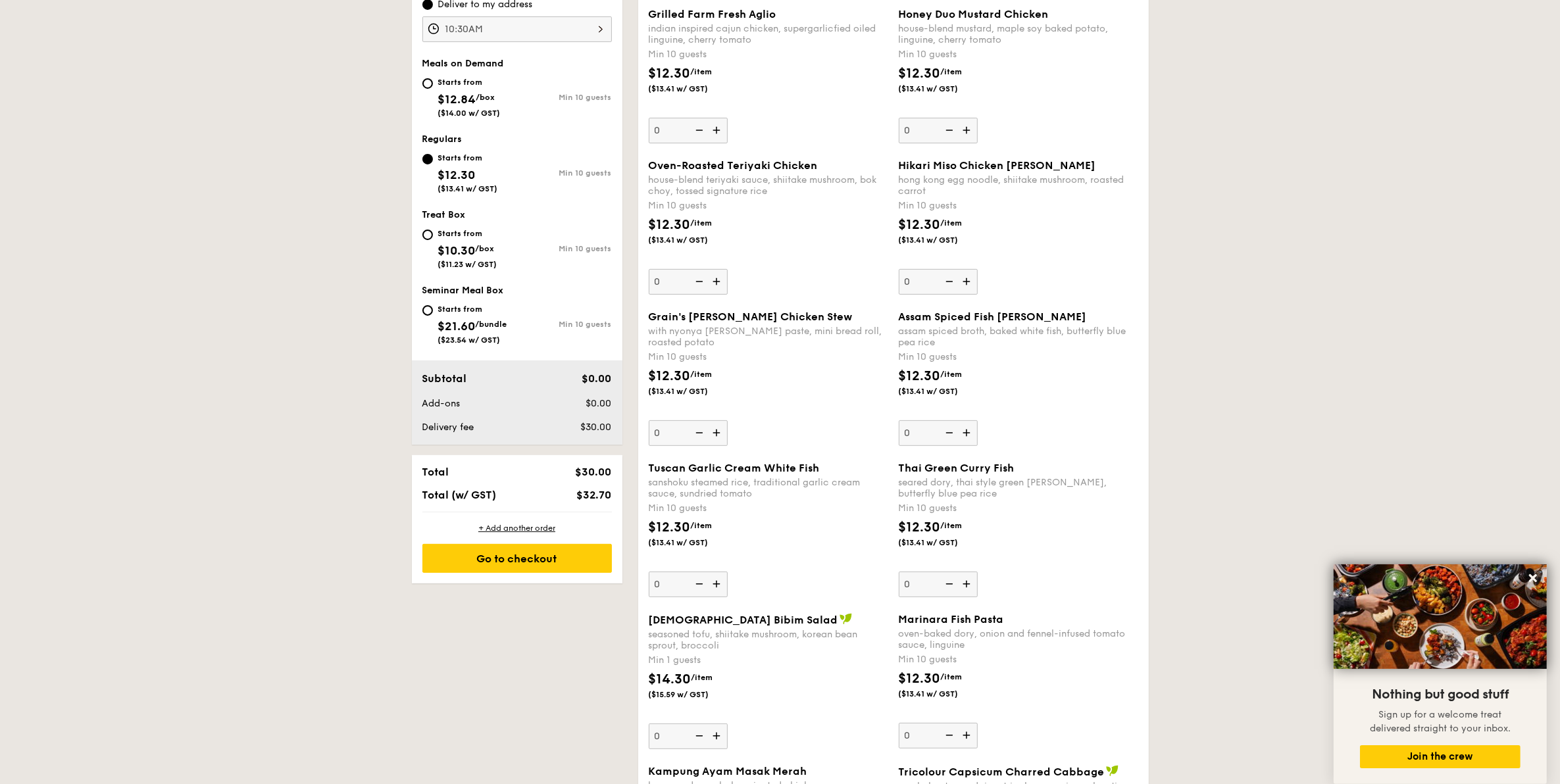
scroll to position [494, 0]
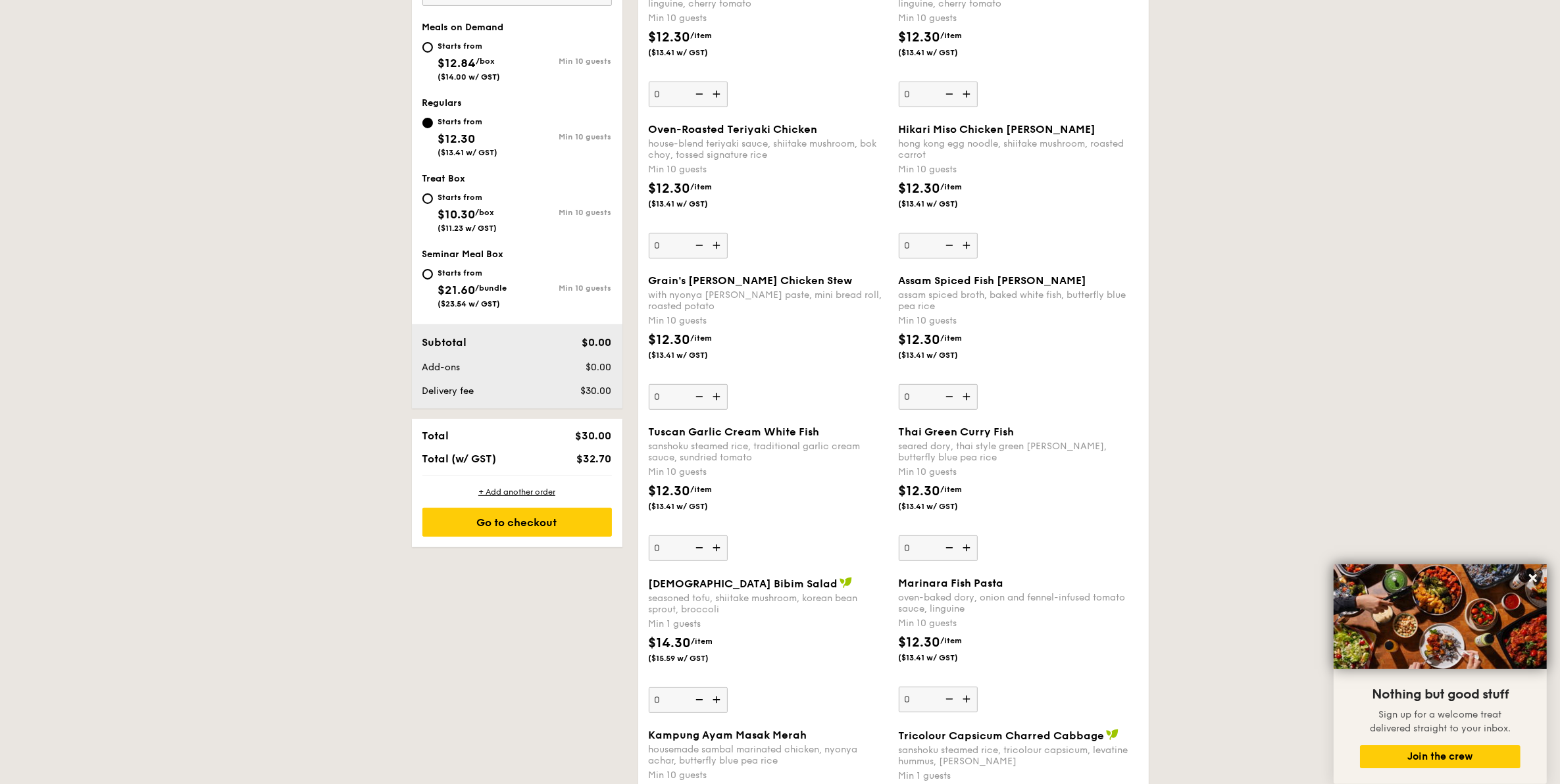
click at [454, 56] on span "$12.84" at bounding box center [457, 63] width 38 height 15
click at [433, 53] on input "Starts from $12.84 /box ($14.00 w/ GST) Min 10 guests" at bounding box center [427, 47] width 11 height 11
radio input "true"
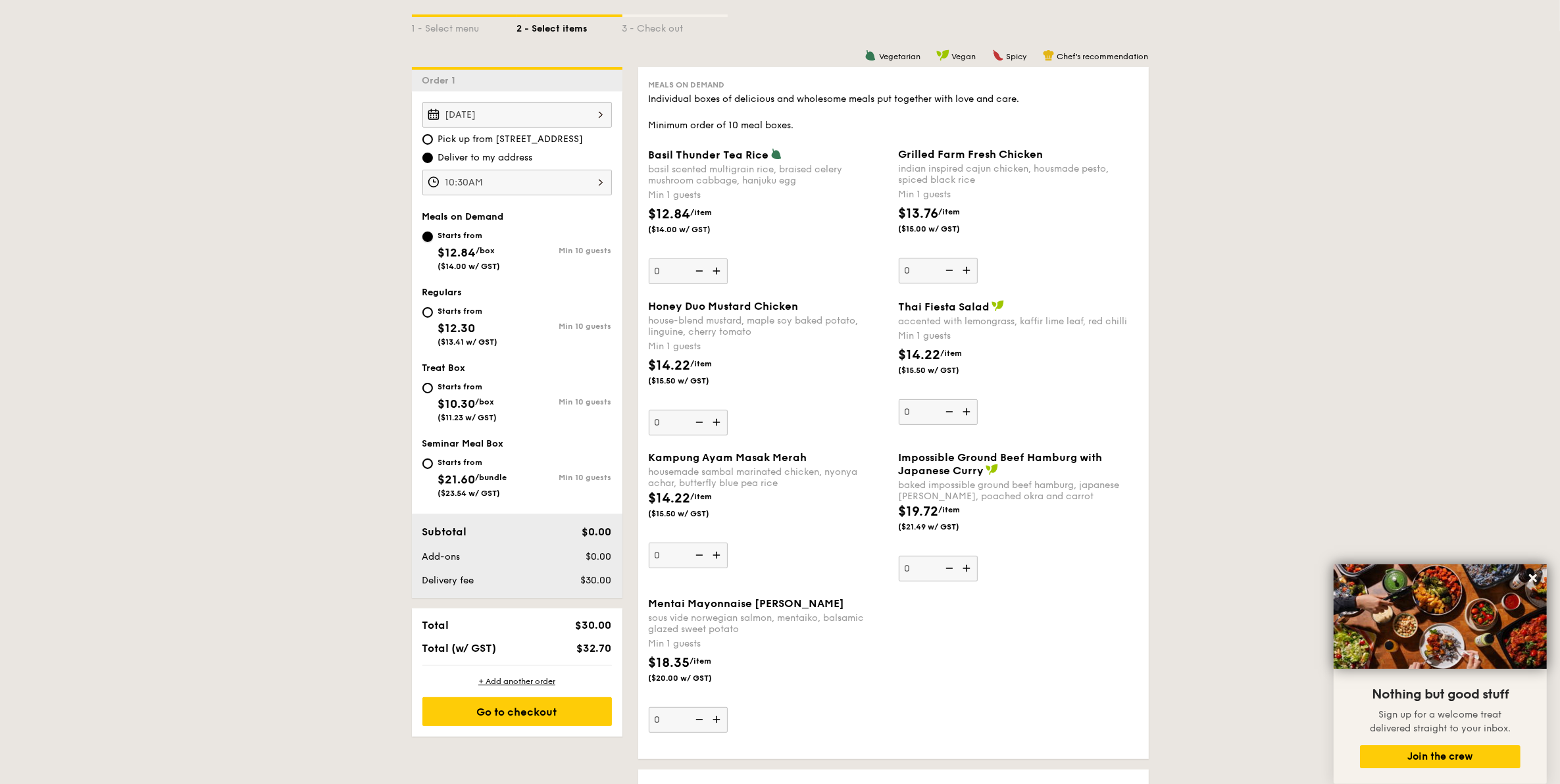
scroll to position [328, 0]
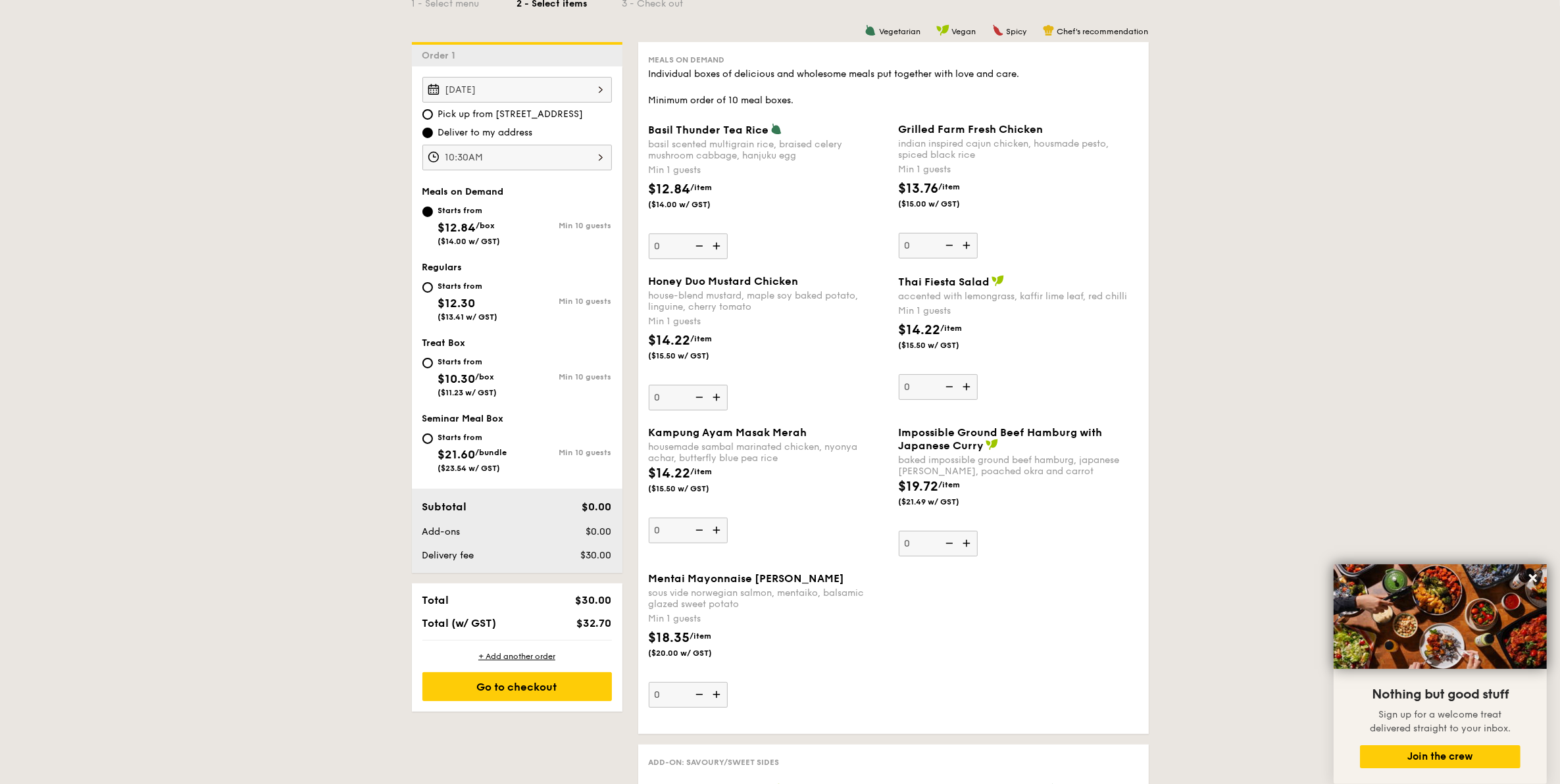
click at [463, 296] on span "$12.30" at bounding box center [457, 303] width 37 height 15
click at [433, 292] on input "Starts from $12.30 ($13.41 w/ GST) Min 10 guests" at bounding box center [427, 287] width 11 height 11
radio input "true"
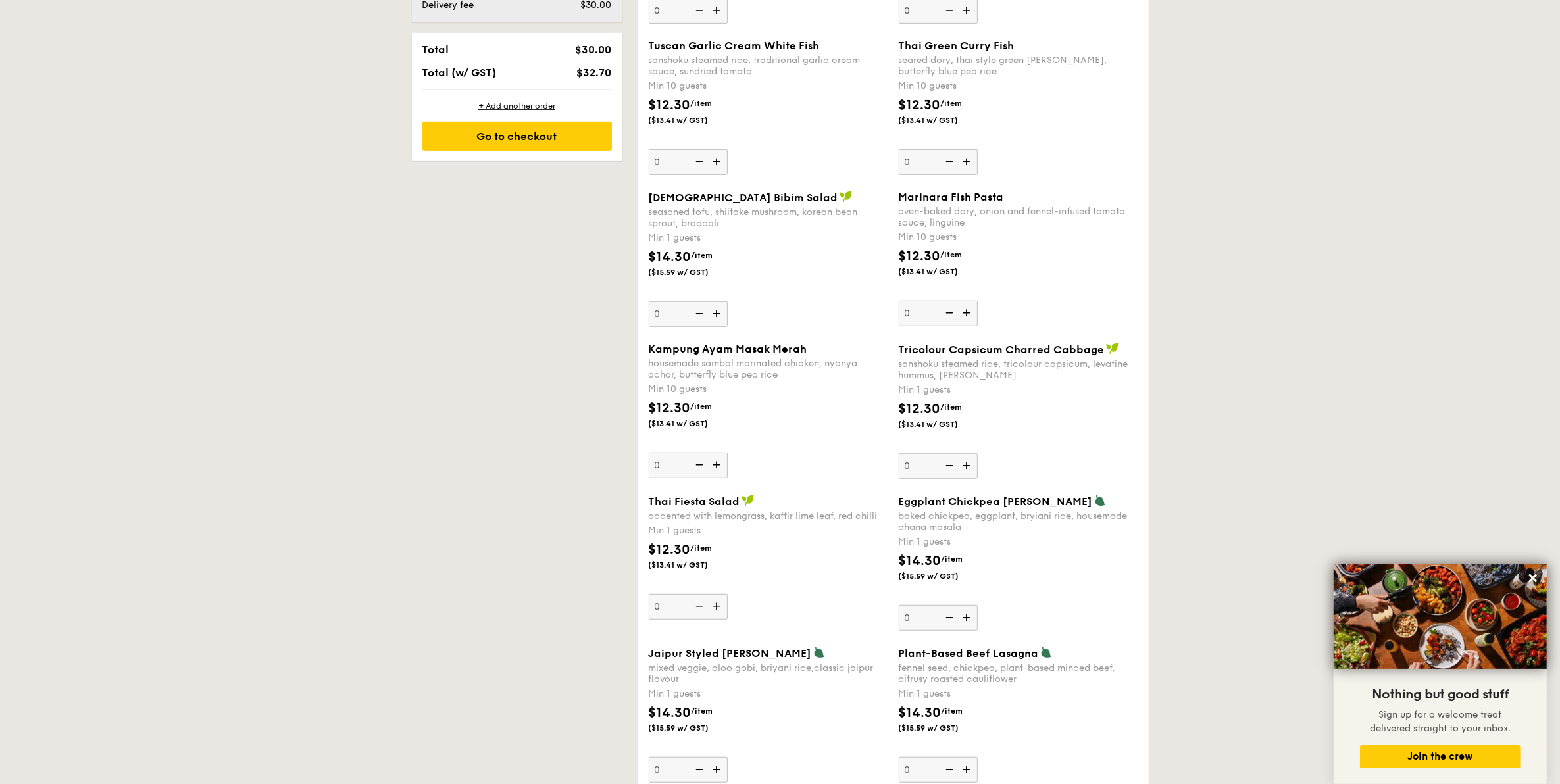
scroll to position [904, 0]
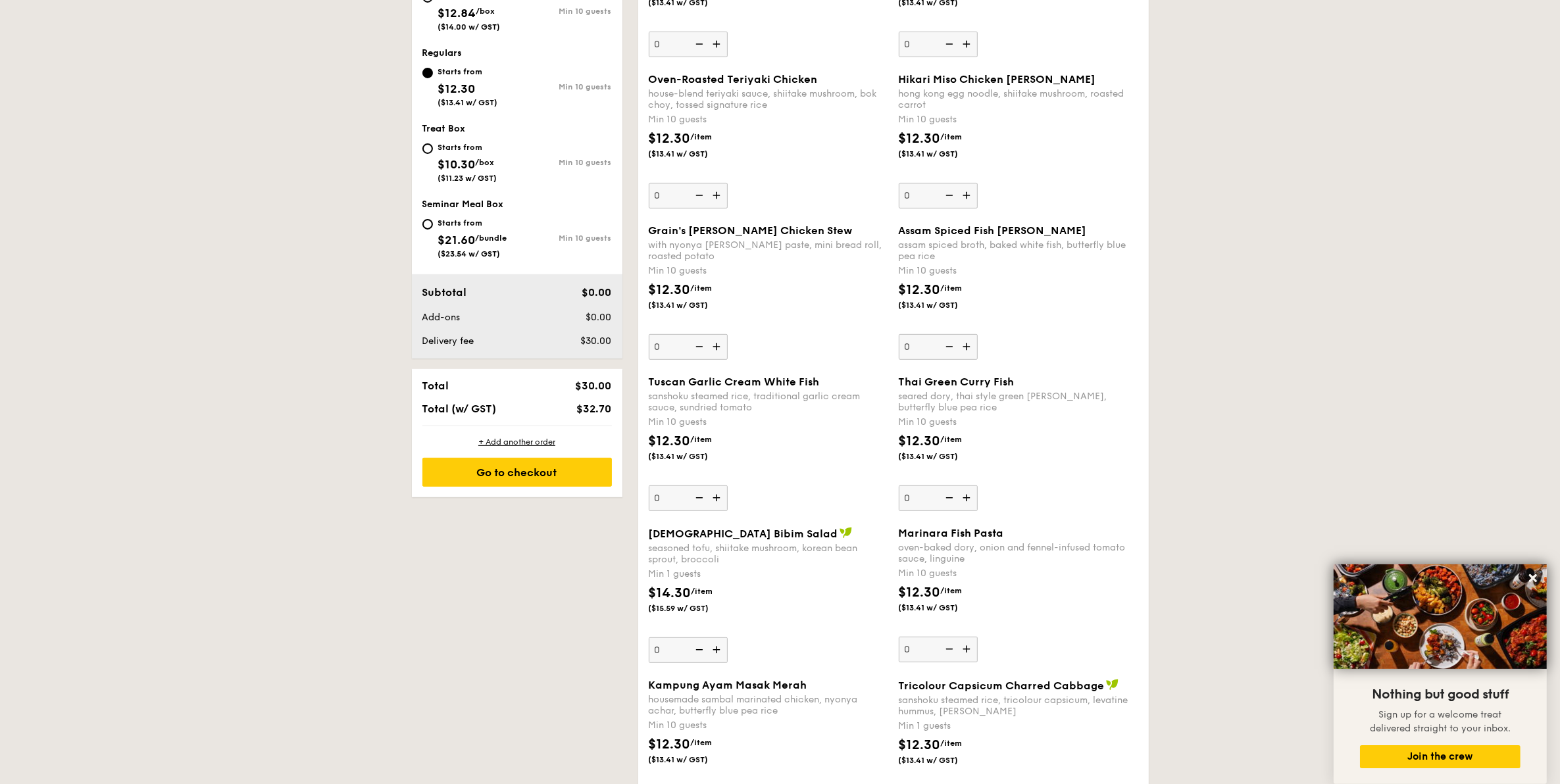
scroll to position [494, 0]
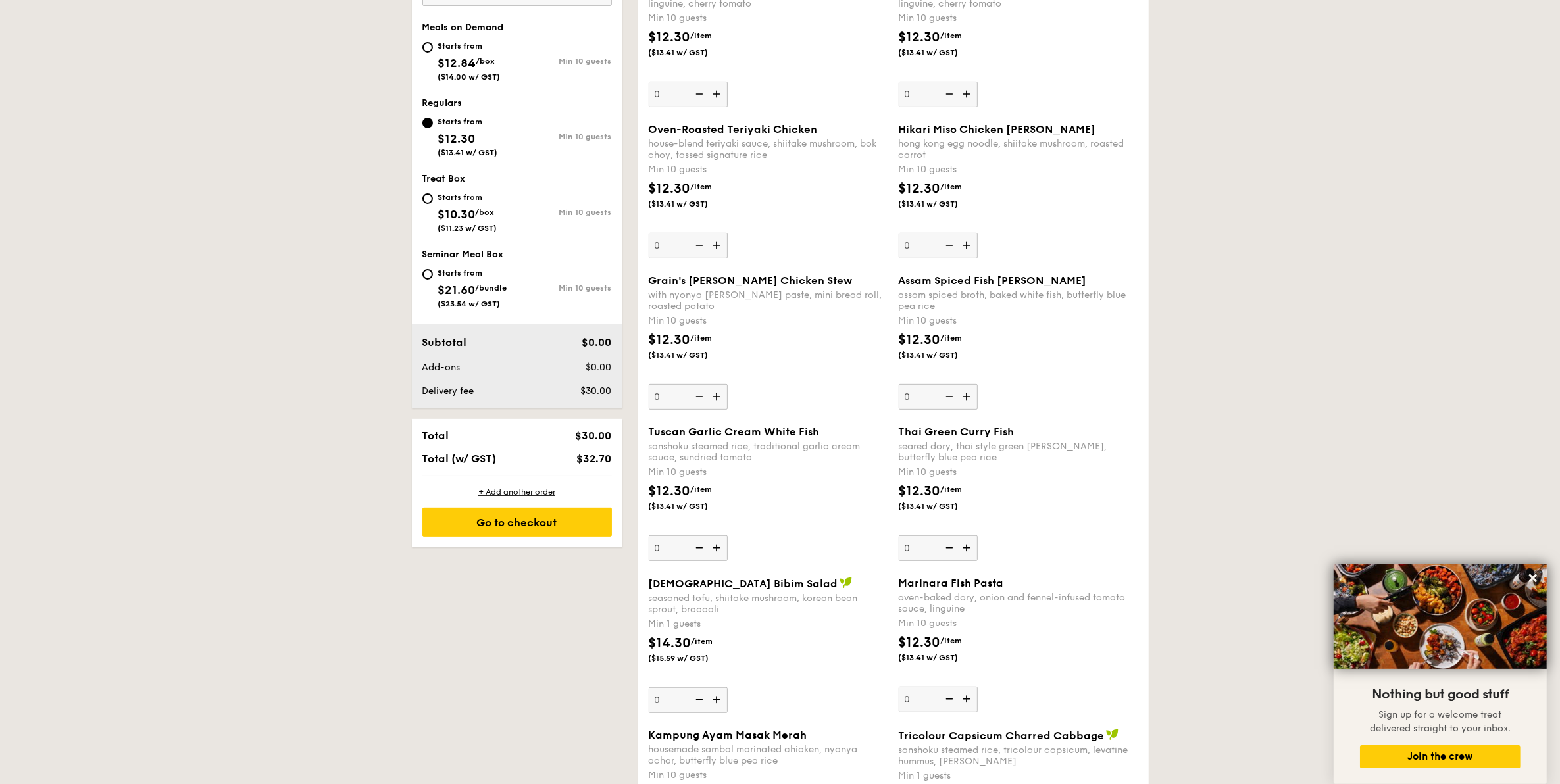
click at [498, 73] on span "($14.00 w/ GST)" at bounding box center [469, 76] width 63 height 9
click at [433, 53] on input "Starts from $12.84 /box ($14.00 w/ GST) Min 10 guests" at bounding box center [427, 47] width 11 height 11
radio input "true"
